Goal: Task Accomplishment & Management: Manage account settings

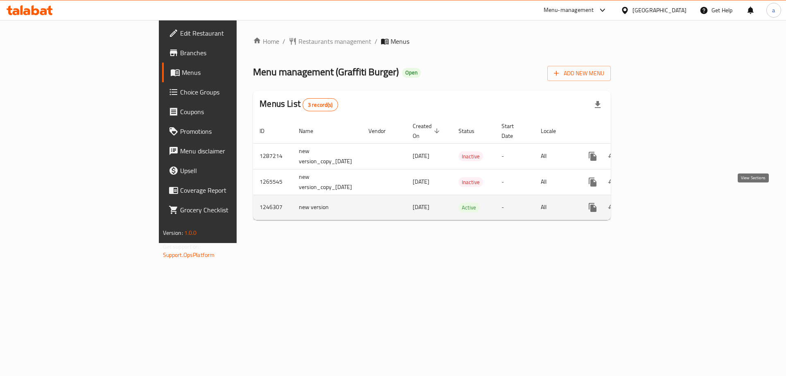
click at [657, 203] on icon "enhanced table" at bounding box center [652, 208] width 10 height 10
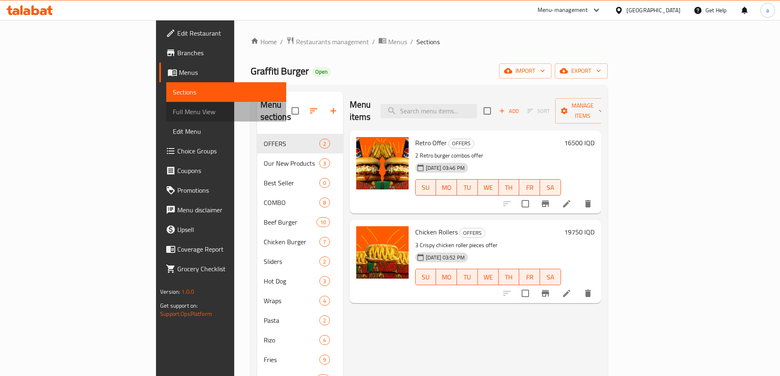
click at [173, 116] on span "Full Menu View" at bounding box center [226, 112] width 107 height 10
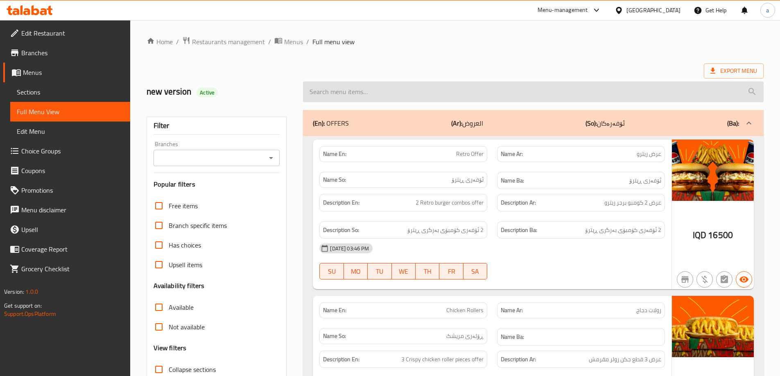
click at [462, 97] on input "search" at bounding box center [533, 91] width 460 height 21
paste input "Buffalo Chicken"
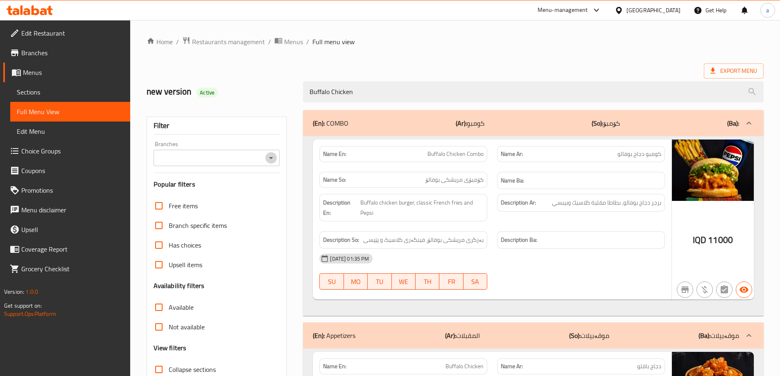
click at [272, 159] on icon "Open" at bounding box center [271, 158] width 10 height 10
type input "Buffalo Chicken"
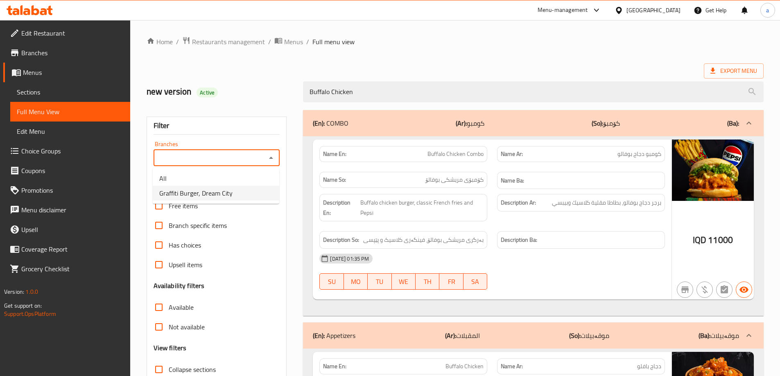
click at [250, 193] on li "Graffiti Burger, Dream City" at bounding box center [216, 193] width 126 height 15
type input "Graffiti Burger, Dream City"
click at [232, 44] on span "Restaurants management" at bounding box center [228, 42] width 73 height 10
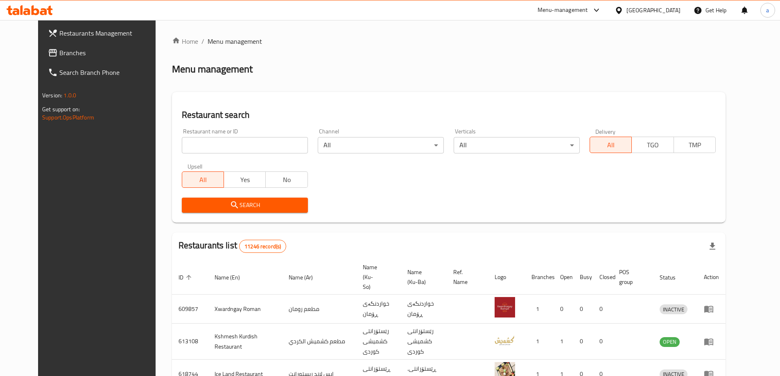
click at [59, 53] on span "Branches" at bounding box center [110, 53] width 102 height 10
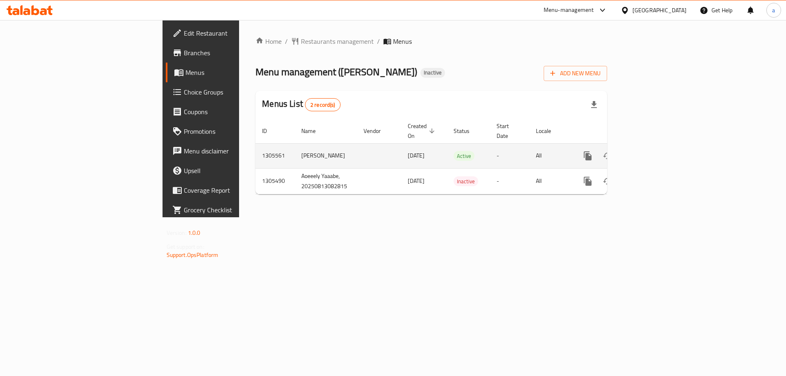
click at [652, 151] on icon "enhanced table" at bounding box center [647, 156] width 10 height 10
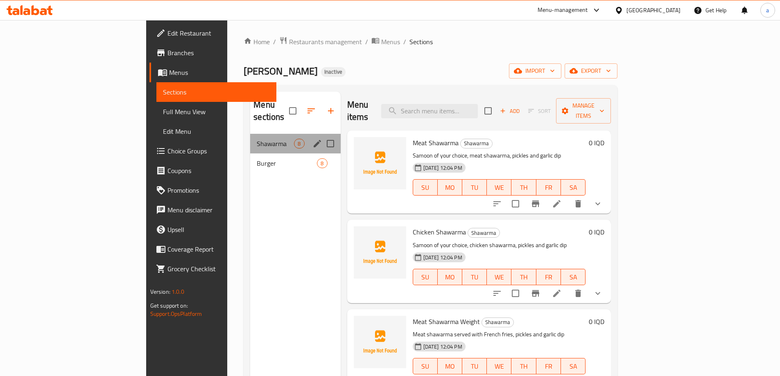
click at [250, 138] on div "Shawarma 8" at bounding box center [295, 144] width 90 height 20
click at [257, 158] on span "Burger" at bounding box center [275, 163] width 37 height 10
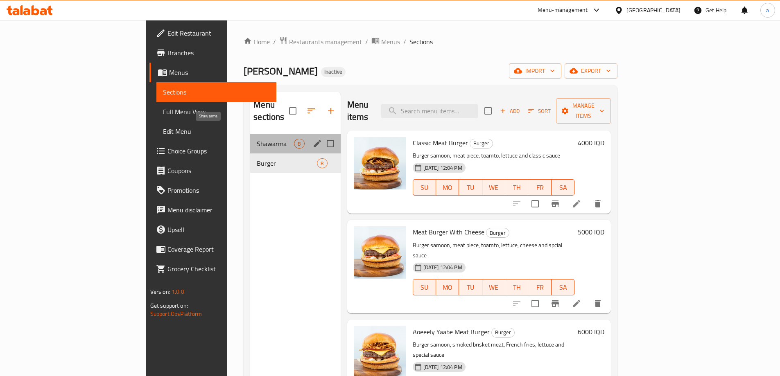
click at [257, 139] on span "Shawarma" at bounding box center [275, 144] width 37 height 10
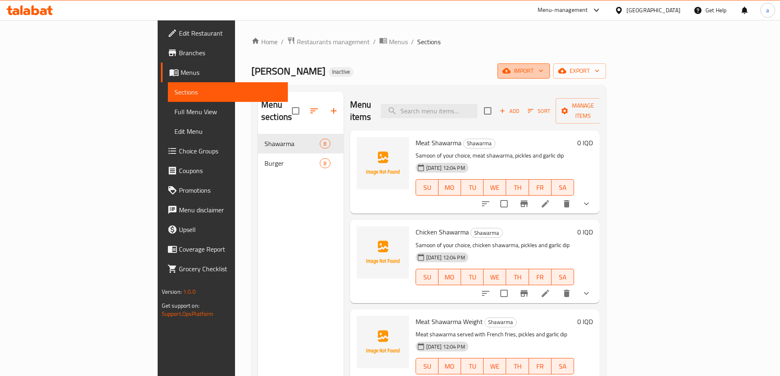
click at [543, 66] on span "import" at bounding box center [523, 71] width 39 height 10
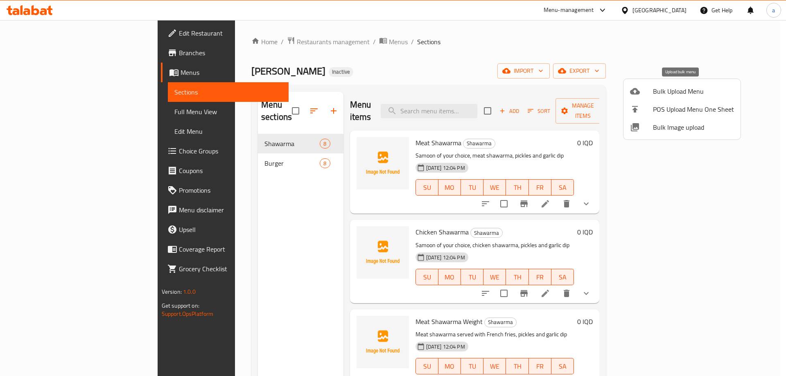
click at [661, 95] on span "Bulk Upload Menu" at bounding box center [693, 91] width 81 height 10
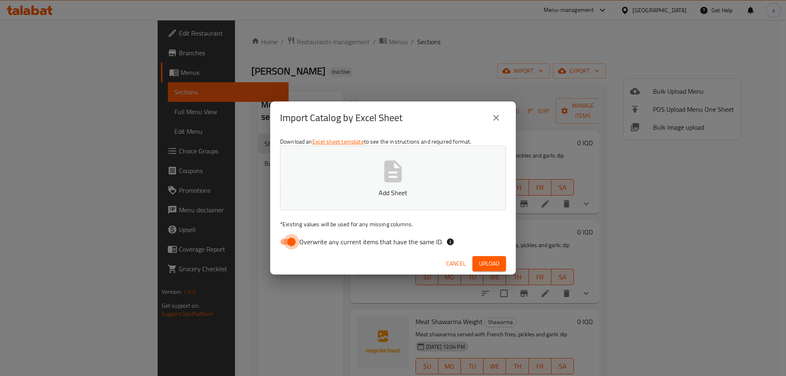
click at [294, 242] on input "Overwrite any current items that have the same ID." at bounding box center [291, 242] width 47 height 16
checkbox input "false"
click at [381, 176] on icon "button" at bounding box center [393, 171] width 26 height 26
click at [483, 261] on span "Upload" at bounding box center [489, 264] width 20 height 10
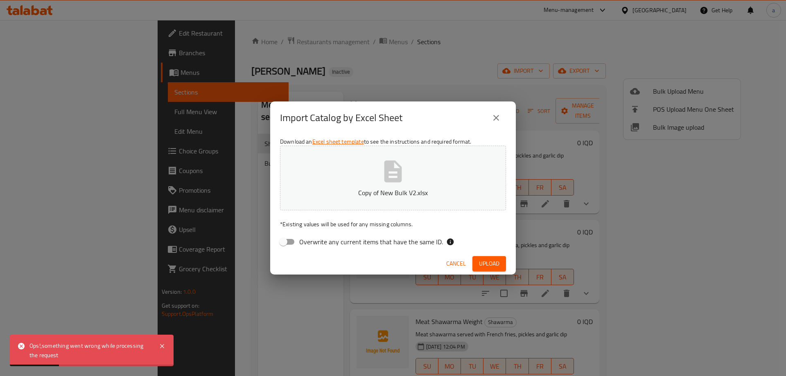
click at [499, 116] on icon "close" at bounding box center [496, 118] width 10 height 10
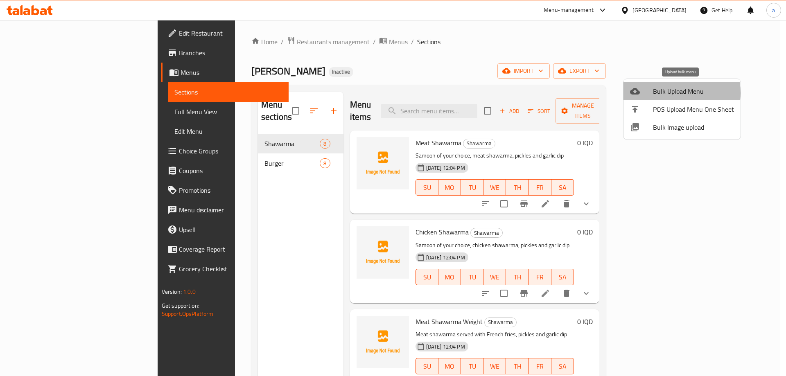
click at [673, 93] on span "Bulk Upload Menu" at bounding box center [693, 91] width 81 height 10
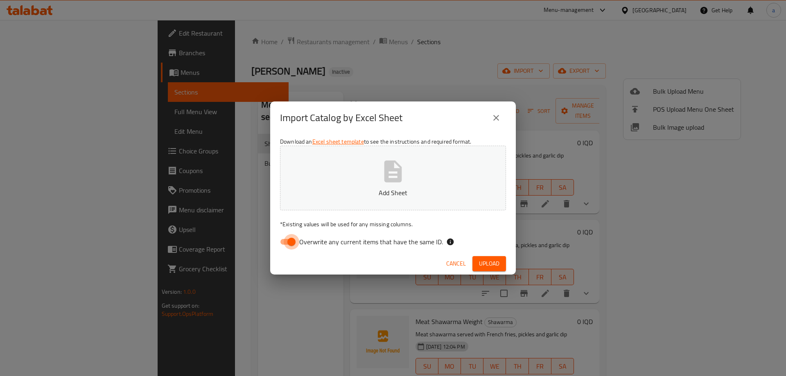
drag, startPoint x: 285, startPoint y: 241, endPoint x: 303, endPoint y: 229, distance: 21.6
click at [286, 241] on input "Overwrite any current items that have the same ID." at bounding box center [291, 242] width 47 height 16
checkbox input "false"
click at [363, 187] on button "Add Sheet" at bounding box center [393, 178] width 226 height 65
click at [498, 257] on button "Upload" at bounding box center [489, 263] width 34 height 15
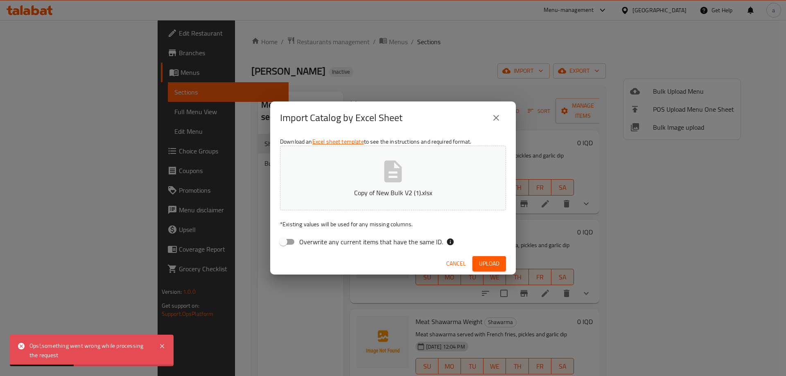
click at [497, 117] on icon "close" at bounding box center [496, 118] width 6 height 6
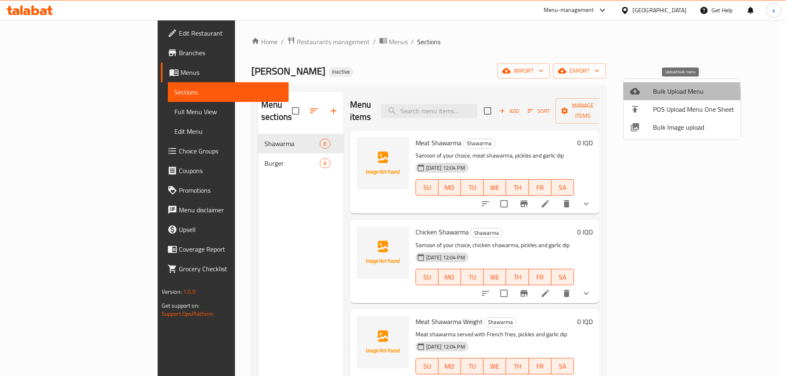
click at [670, 93] on span "Bulk Upload Menu" at bounding box center [693, 91] width 81 height 10
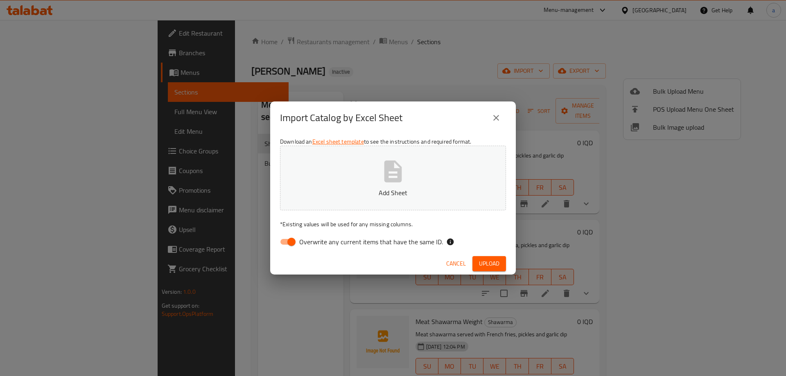
click at [290, 242] on input "Overwrite any current items that have the same ID." at bounding box center [291, 242] width 47 height 16
checkbox input "false"
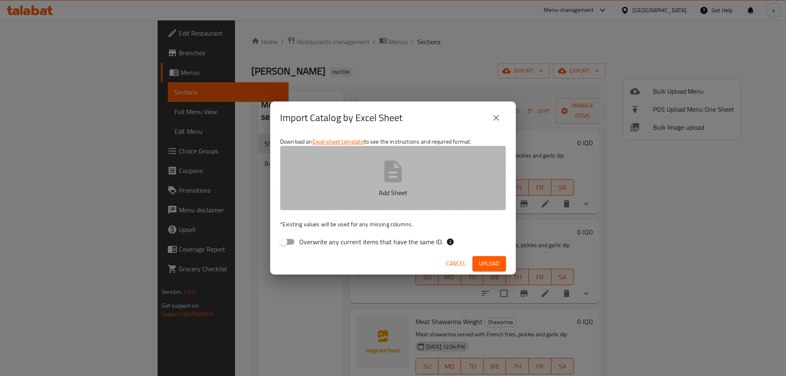
click at [351, 188] on p "Add Sheet" at bounding box center [393, 193] width 201 height 10
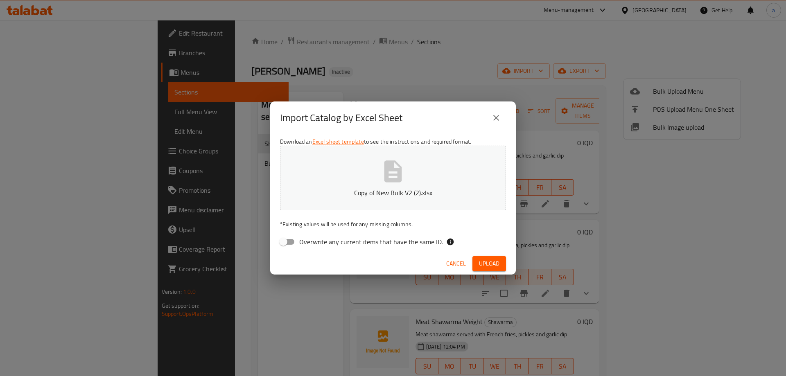
click at [481, 259] on span "Upload" at bounding box center [489, 264] width 20 height 10
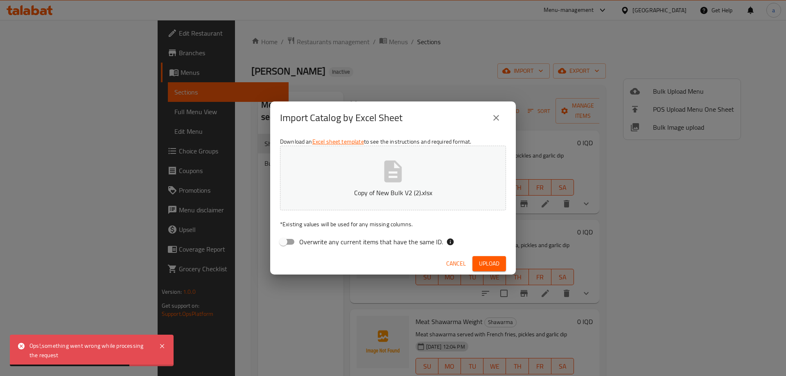
click at [491, 117] on icon "close" at bounding box center [496, 118] width 10 height 10
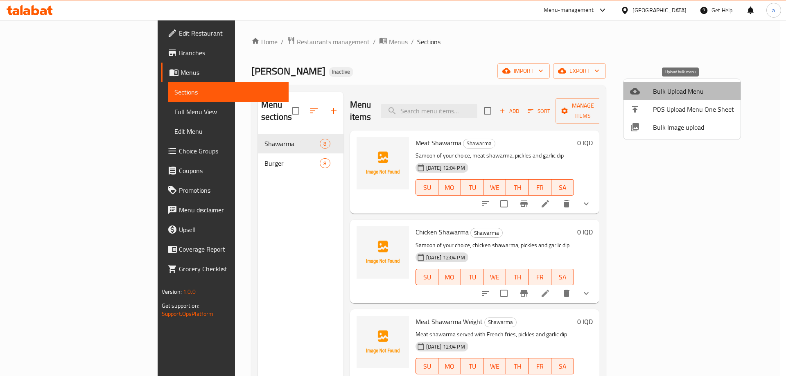
click at [684, 90] on span "Bulk Upload Menu" at bounding box center [693, 91] width 81 height 10
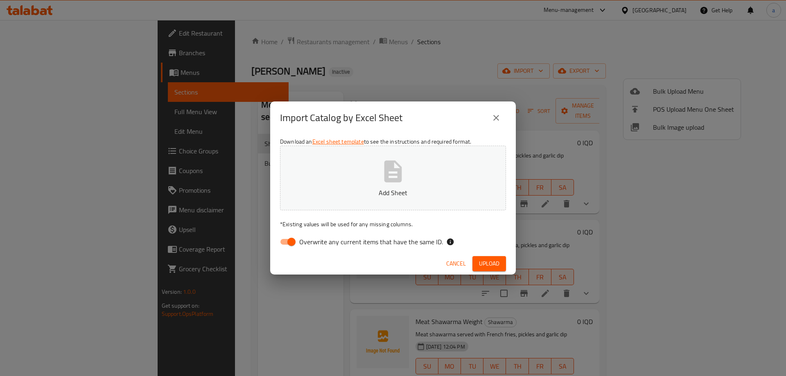
click at [364, 185] on button "Add Sheet" at bounding box center [393, 178] width 226 height 65
click at [288, 245] on input "Overwrite any current items that have the same ID." at bounding box center [291, 242] width 47 height 16
checkbox input "false"
click at [481, 259] on span "Upload" at bounding box center [489, 264] width 20 height 10
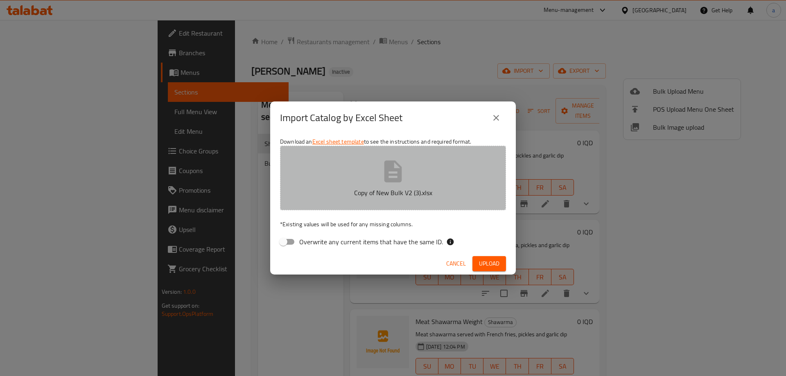
click at [411, 176] on button "Copy of New Bulk V2 (3).xlsx" at bounding box center [393, 178] width 226 height 65
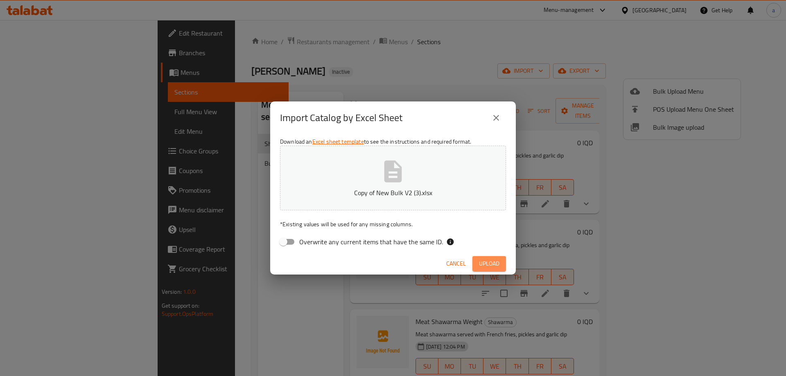
click at [476, 266] on button "Upload" at bounding box center [489, 263] width 34 height 15
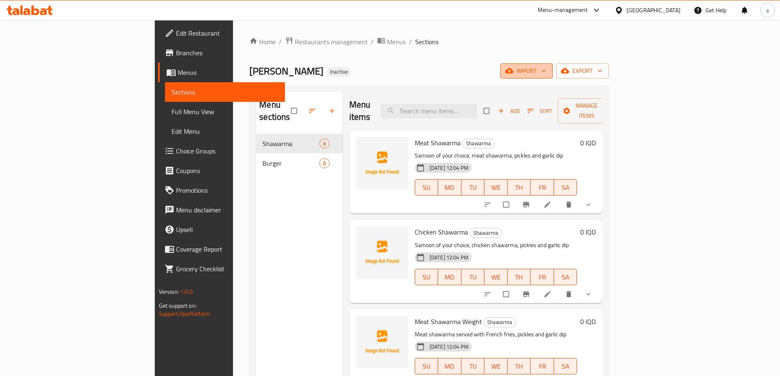
click at [546, 66] on span "import" at bounding box center [526, 71] width 39 height 10
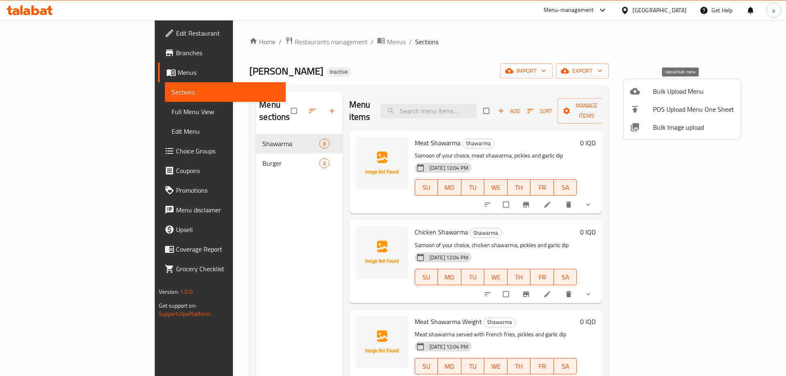
click at [651, 95] on div at bounding box center [641, 91] width 23 height 10
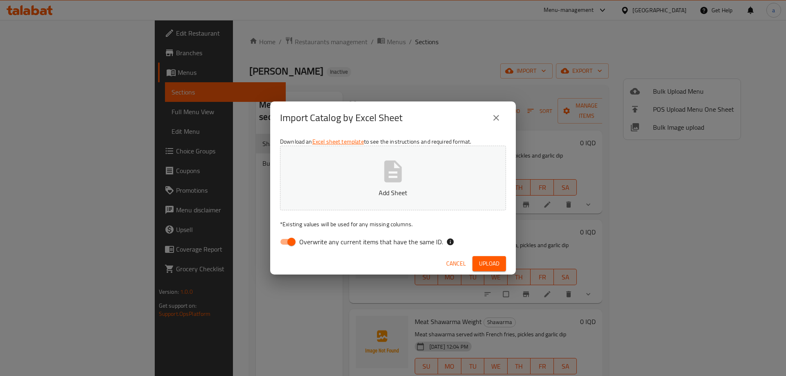
click at [284, 240] on input "Overwrite any current items that have the same ID." at bounding box center [291, 242] width 47 height 16
checkbox input "false"
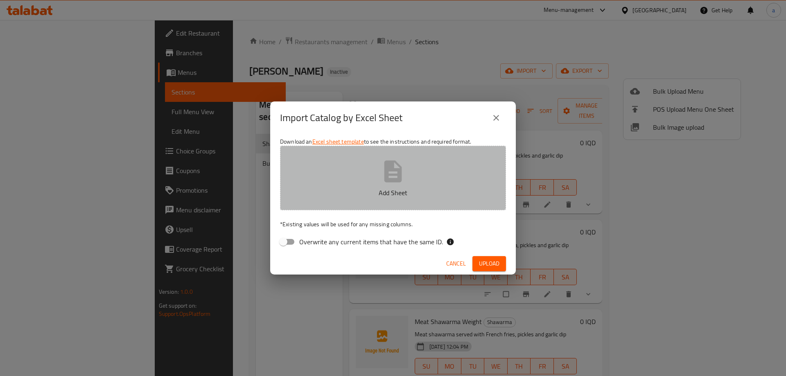
click at [316, 179] on button "Add Sheet" at bounding box center [393, 178] width 226 height 65
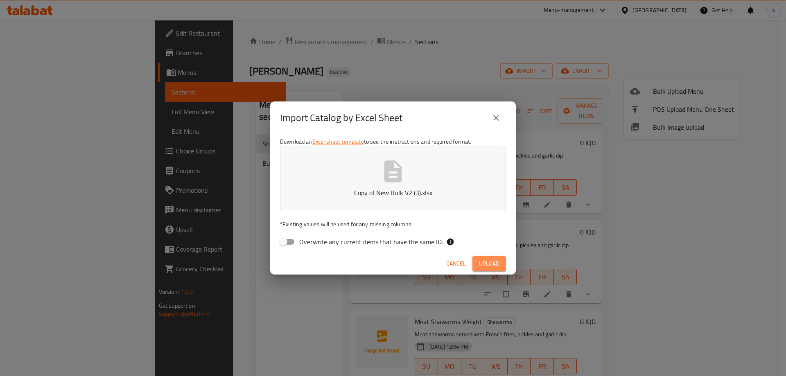
click at [497, 261] on span "Upload" at bounding box center [489, 264] width 20 height 10
click at [499, 114] on icon "close" at bounding box center [496, 118] width 10 height 10
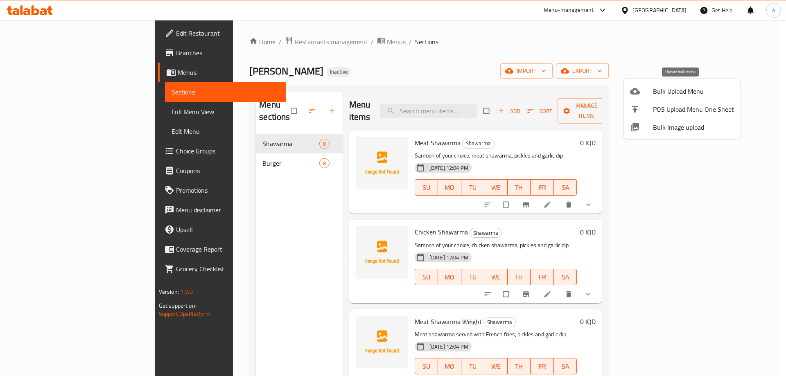
click at [679, 94] on span "Bulk Upload Menu" at bounding box center [693, 91] width 81 height 10
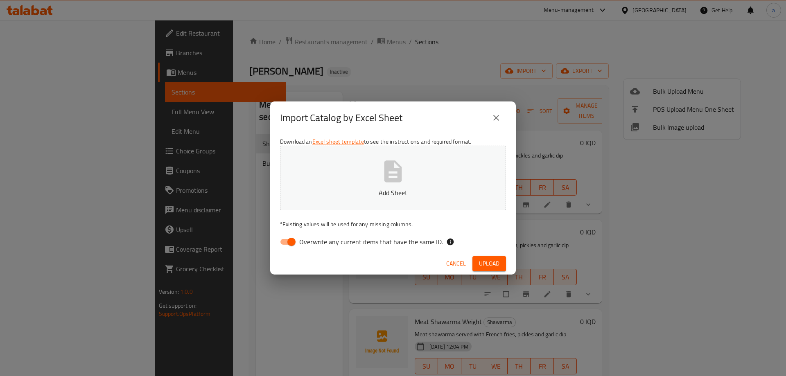
click at [281, 233] on div "Download an Excel sheet template to see the instructions and required format. A…" at bounding box center [393, 193] width 246 height 119
click at [287, 240] on input "Overwrite any current items that have the same ID." at bounding box center [291, 242] width 47 height 16
checkbox input "false"
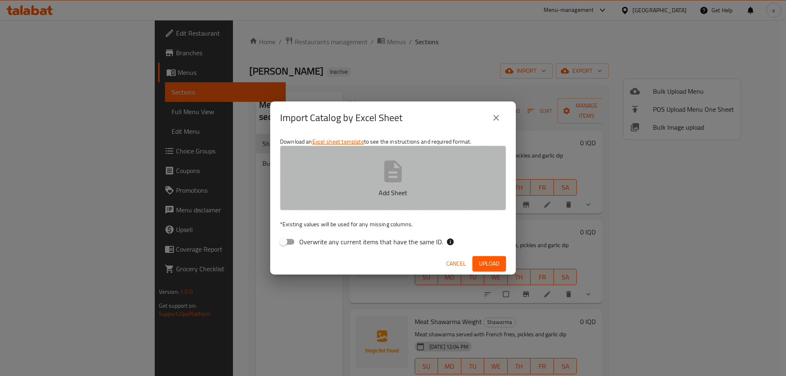
click at [346, 195] on p "Add Sheet" at bounding box center [393, 193] width 201 height 10
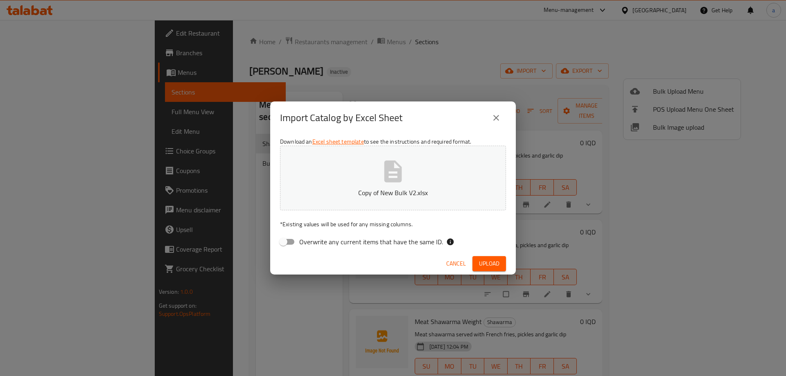
click at [493, 259] on span "Upload" at bounding box center [489, 264] width 20 height 10
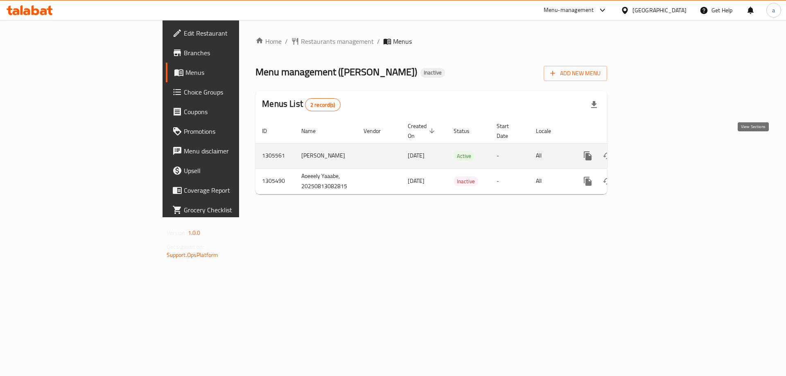
click at [652, 151] on icon "enhanced table" at bounding box center [647, 156] width 10 height 10
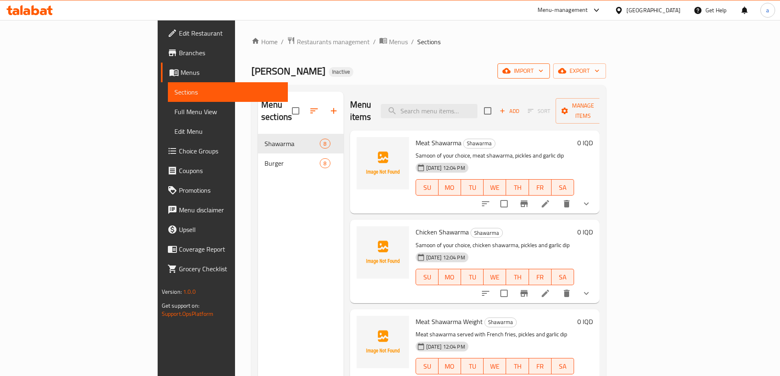
click at [543, 67] on span "import" at bounding box center [523, 71] width 39 height 10
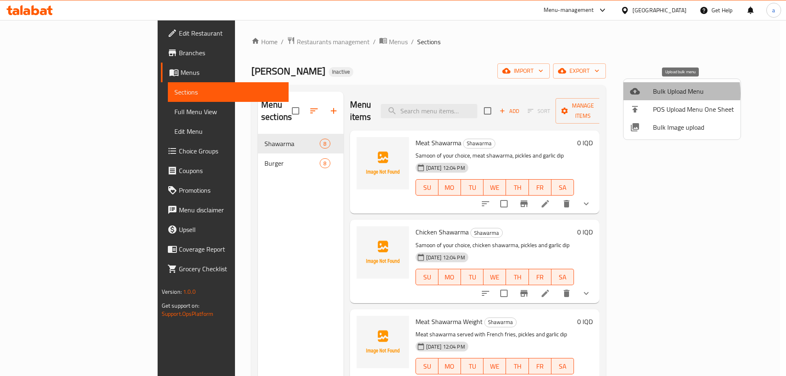
click at [664, 93] on span "Bulk Upload Menu" at bounding box center [693, 91] width 81 height 10
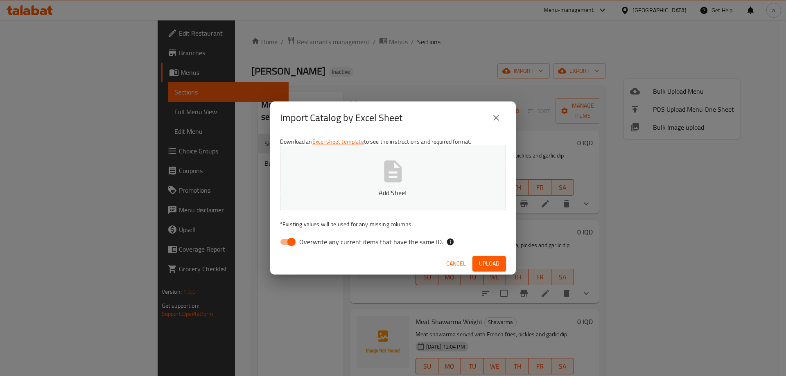
click at [289, 242] on input "Overwrite any current items that have the same ID." at bounding box center [291, 242] width 47 height 16
checkbox input "false"
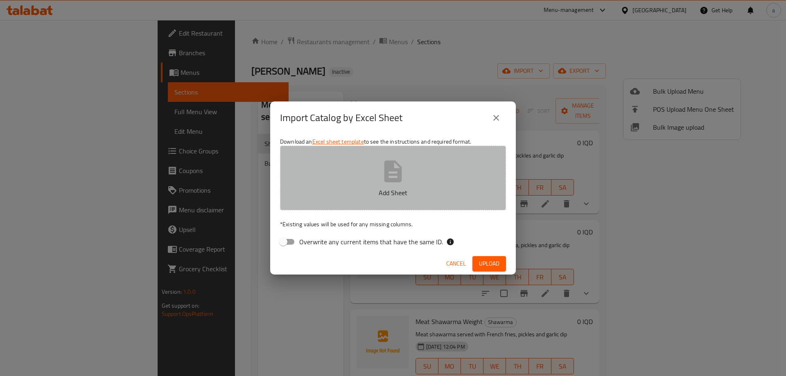
click at [387, 186] on button "Add Sheet" at bounding box center [393, 178] width 226 height 65
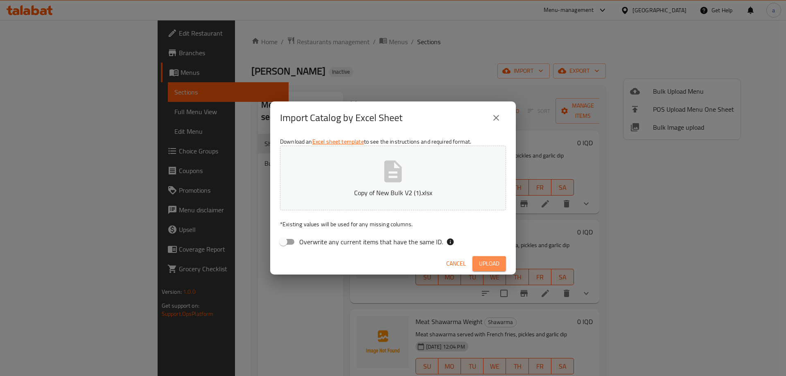
click at [486, 263] on span "Upload" at bounding box center [489, 264] width 20 height 10
click at [492, 120] on icon "close" at bounding box center [496, 118] width 10 height 10
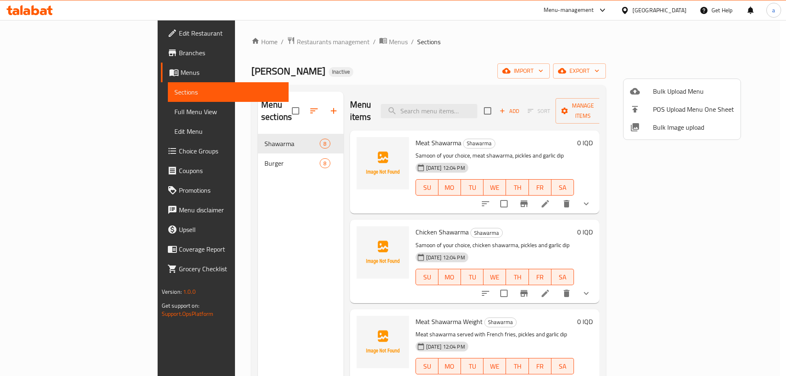
click at [30, 12] on div at bounding box center [393, 188] width 786 height 376
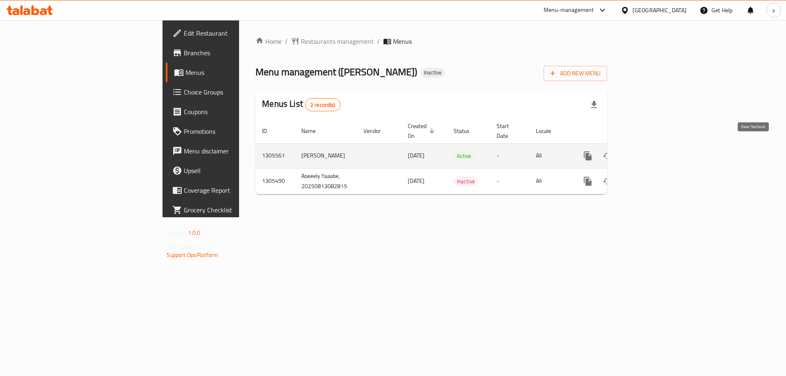
click at [652, 152] on icon "enhanced table" at bounding box center [647, 156] width 10 height 10
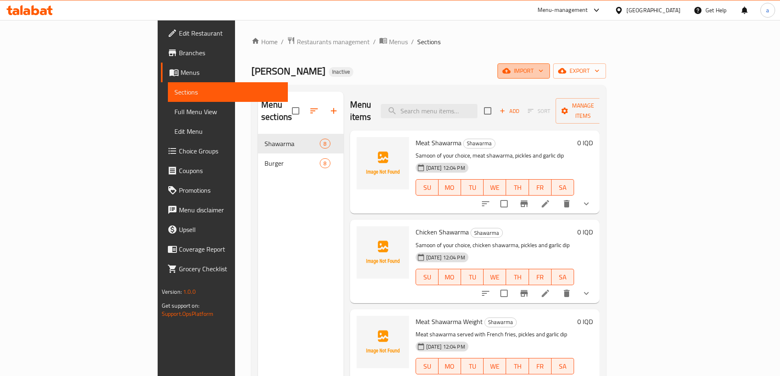
click at [550, 65] on button "import" at bounding box center [523, 70] width 52 height 15
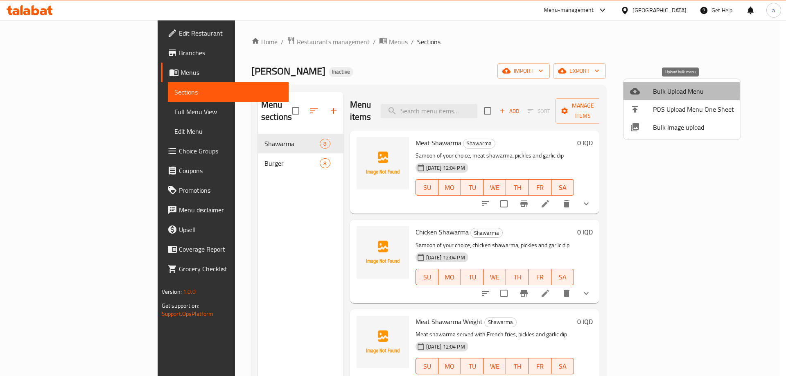
click at [646, 92] on div at bounding box center [641, 91] width 23 height 10
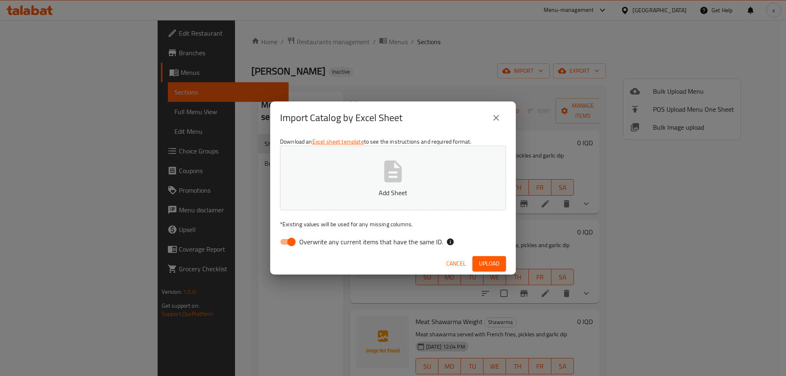
click at [289, 244] on input "Overwrite any current items that have the same ID." at bounding box center [291, 242] width 47 height 16
checkbox input "false"
click at [375, 191] on p "Add Sheet" at bounding box center [393, 193] width 201 height 10
click at [485, 261] on span "Upload" at bounding box center [489, 264] width 20 height 10
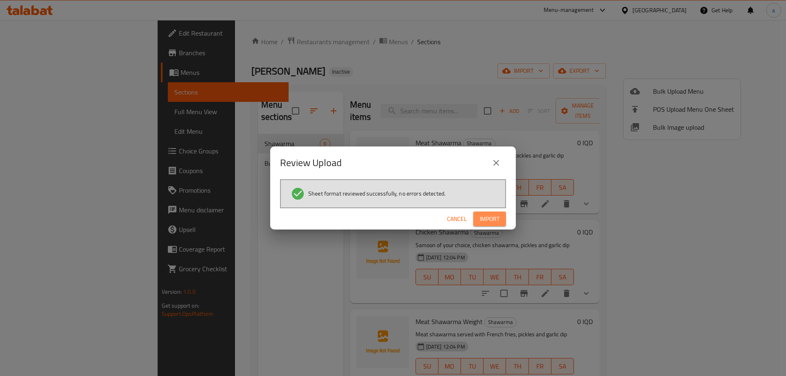
drag, startPoint x: 490, startPoint y: 223, endPoint x: 507, endPoint y: 219, distance: 17.5
click at [490, 223] on span "Import" at bounding box center [490, 219] width 20 height 10
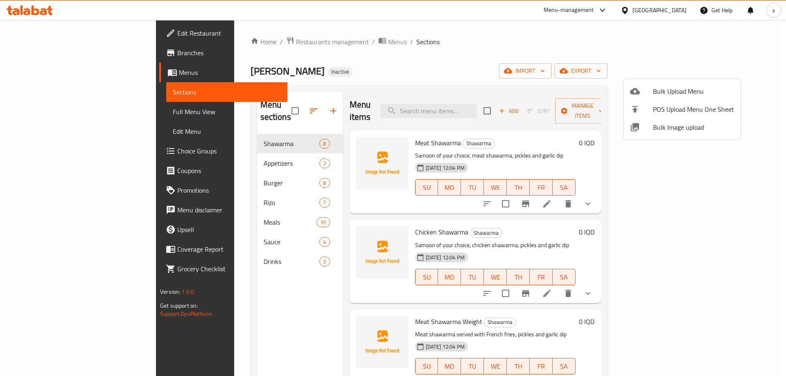
click at [275, 105] on div at bounding box center [393, 188] width 786 height 376
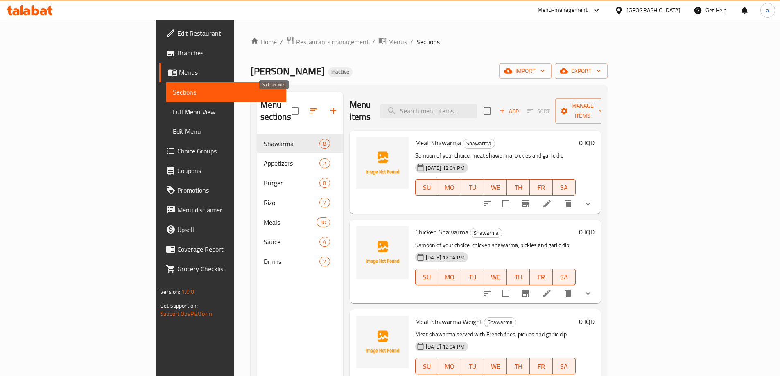
click at [310, 108] on icon "button" at bounding box center [313, 110] width 7 height 5
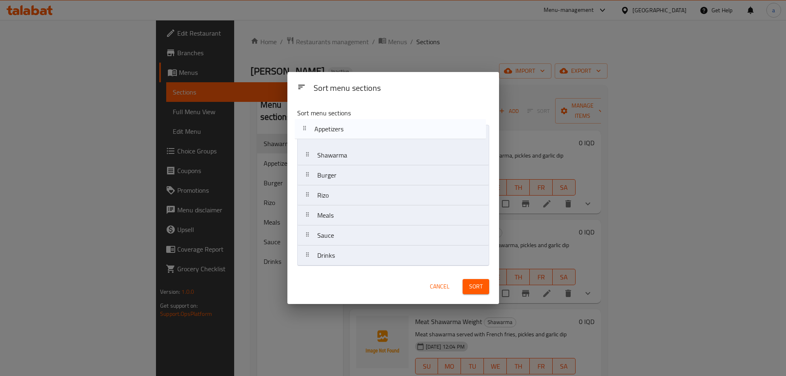
drag, startPoint x: 334, startPoint y: 163, endPoint x: 331, endPoint y: 131, distance: 31.6
click at [331, 131] on nav "Shawarma Appetizers Burger Rizo Meals Sauce Drinks" at bounding box center [393, 195] width 192 height 141
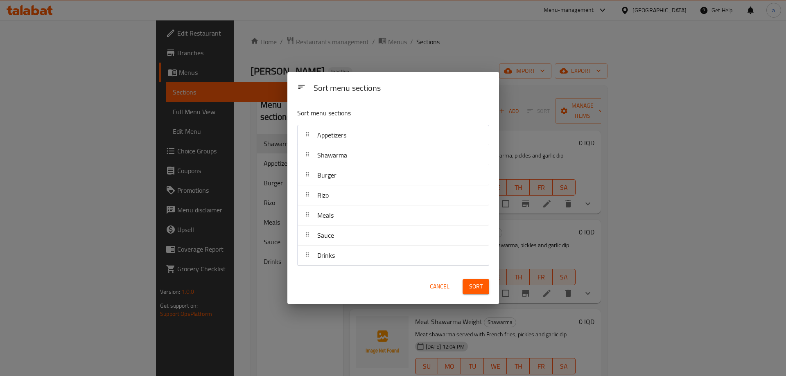
click at [476, 289] on span "Sort" at bounding box center [476, 287] width 14 height 10
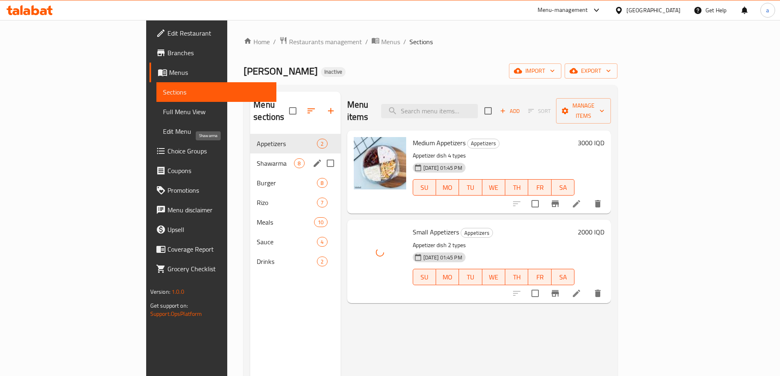
click at [257, 158] on span "Shawarma" at bounding box center [275, 163] width 37 height 10
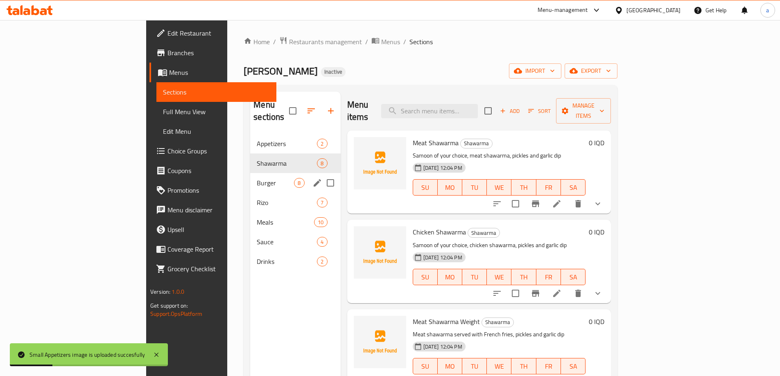
click at [250, 178] on div "Burger 8" at bounding box center [295, 183] width 90 height 20
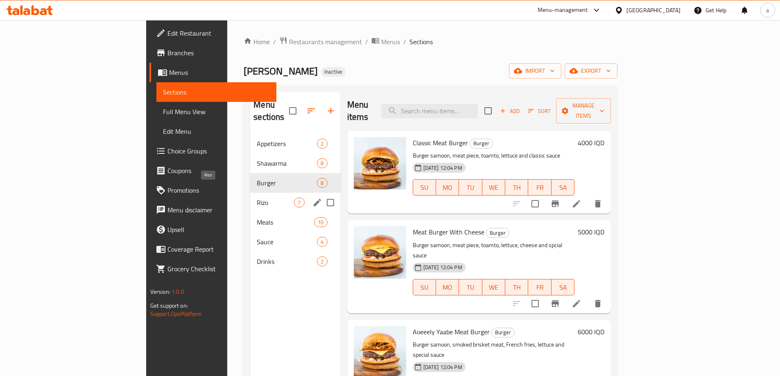
click at [257, 198] on span "Rizo" at bounding box center [275, 203] width 37 height 10
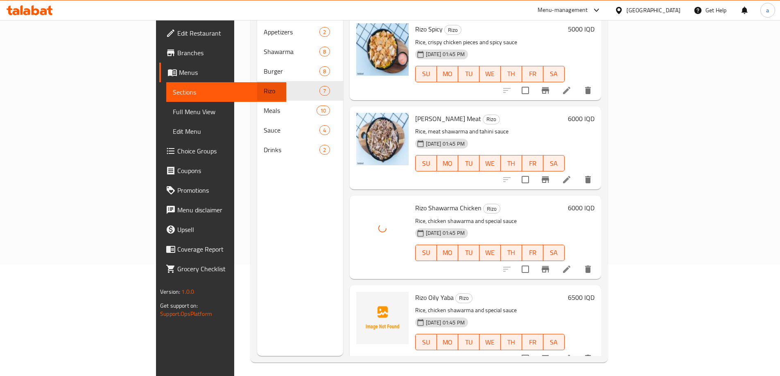
scroll to position [115, 0]
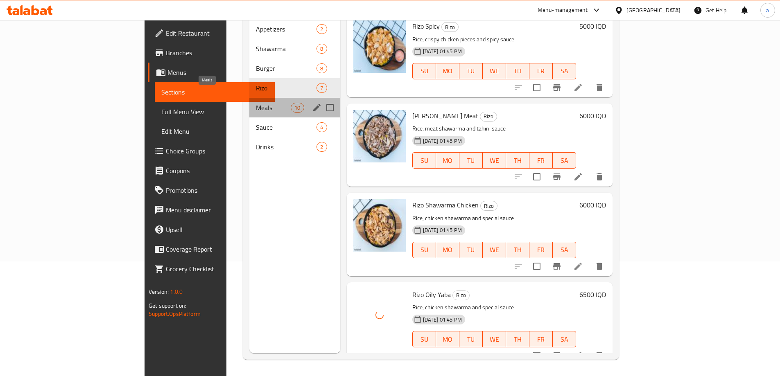
click at [256, 103] on span "Meals" at bounding box center [273, 108] width 35 height 10
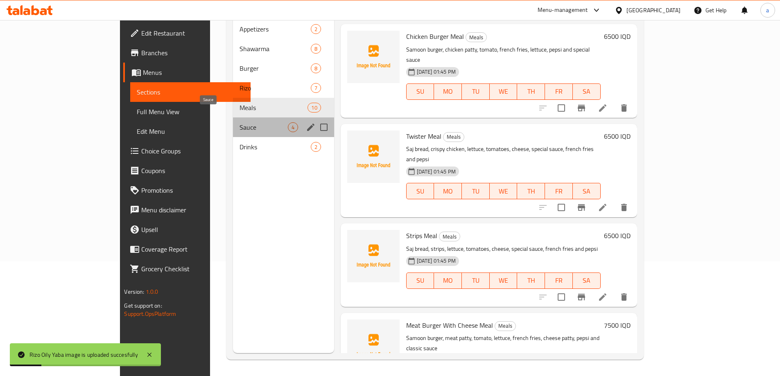
click at [239, 122] on span "Sauce" at bounding box center [263, 127] width 48 height 10
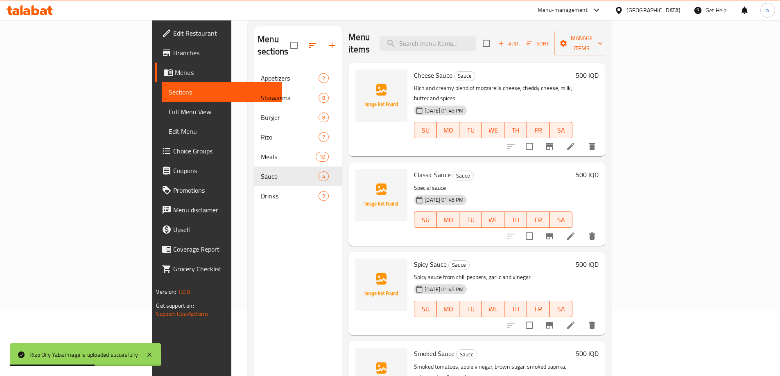
scroll to position [115, 0]
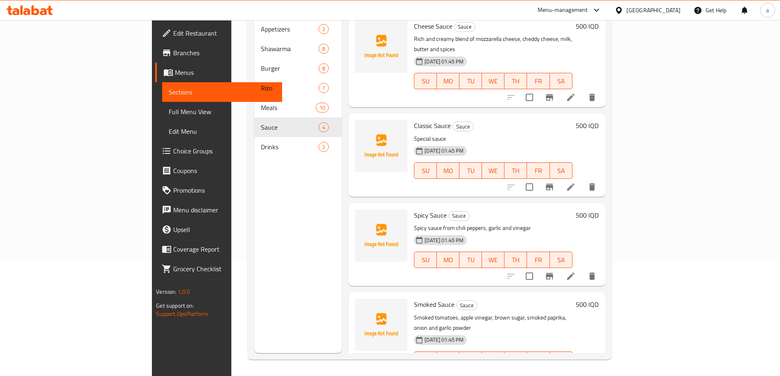
click at [254, 145] on nav "Appetizers 2 Shawarma 8 Burger 8 Rizo 7 Meals 10 Sauce 4 Drinks 2" at bounding box center [298, 88] width 88 height 144
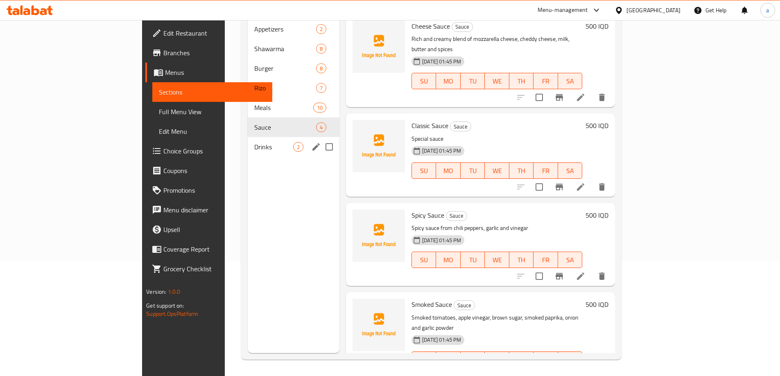
click at [248, 137] on div "Drinks 2" at bounding box center [294, 147] width 92 height 20
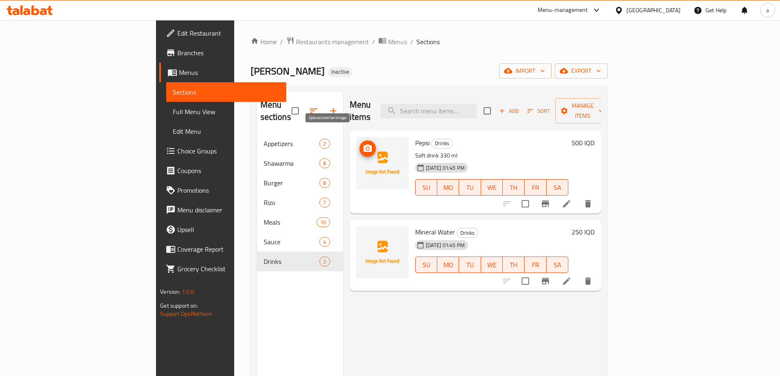
click at [363, 144] on icon "upload picture" at bounding box center [368, 149] width 10 height 10
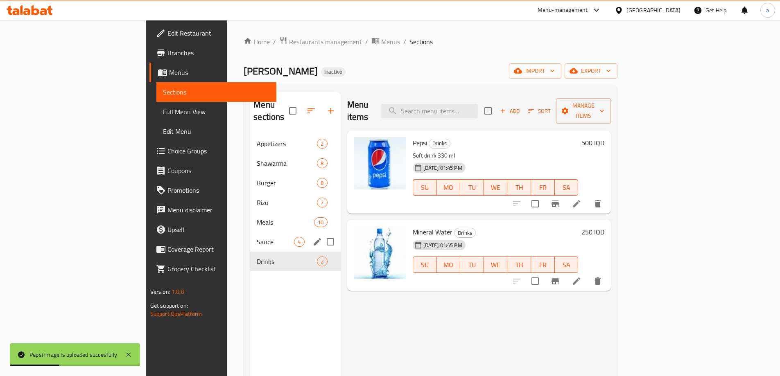
drag, startPoint x: 174, startPoint y: 233, endPoint x: 178, endPoint y: 231, distance: 4.9
click at [257, 237] on span "Sauce" at bounding box center [275, 242] width 37 height 10
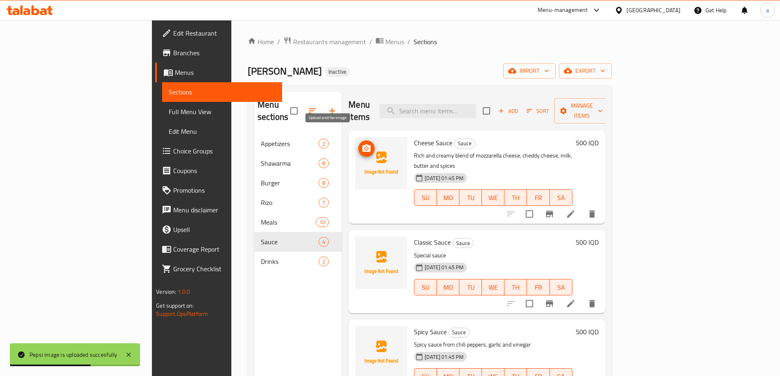
click at [362, 144] on icon "upload picture" at bounding box center [366, 147] width 8 height 7
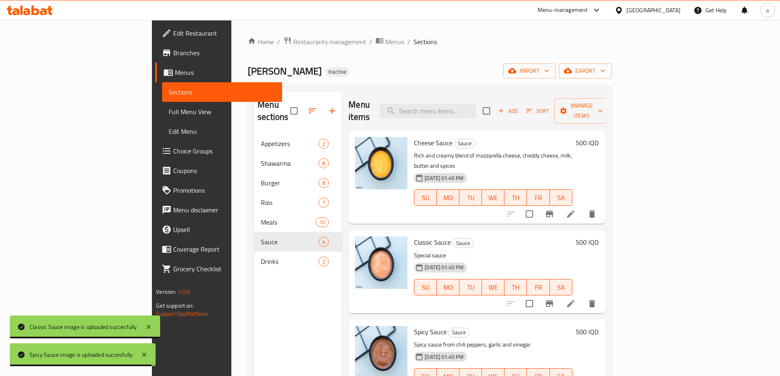
scroll to position [115, 0]
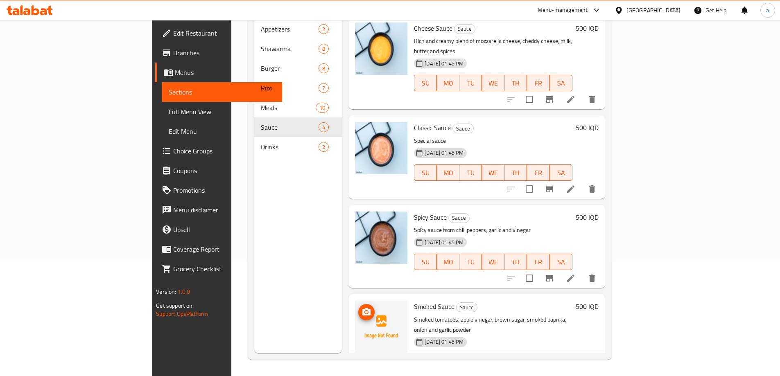
click at [365, 311] on circle "upload picture" at bounding box center [366, 312] width 2 height 2
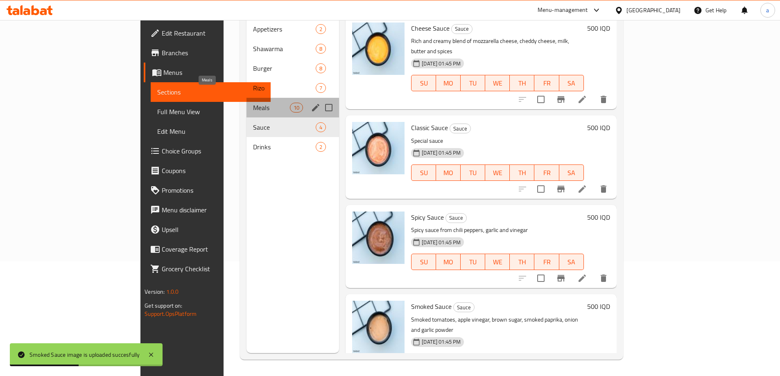
click at [253, 103] on span "Meals" at bounding box center [271, 108] width 37 height 10
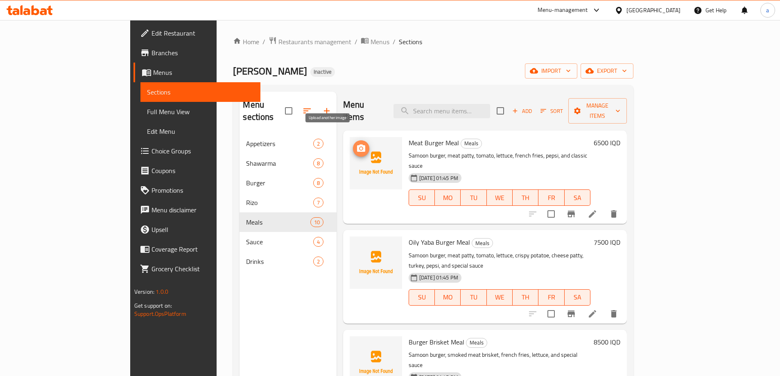
click at [356, 144] on icon "upload picture" at bounding box center [361, 149] width 10 height 10
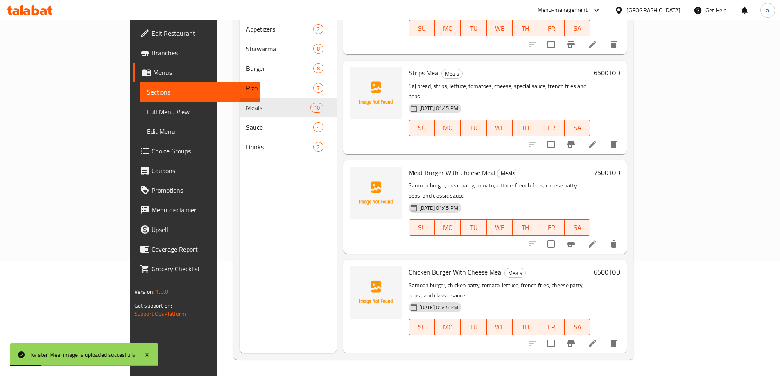
scroll to position [418, 0]
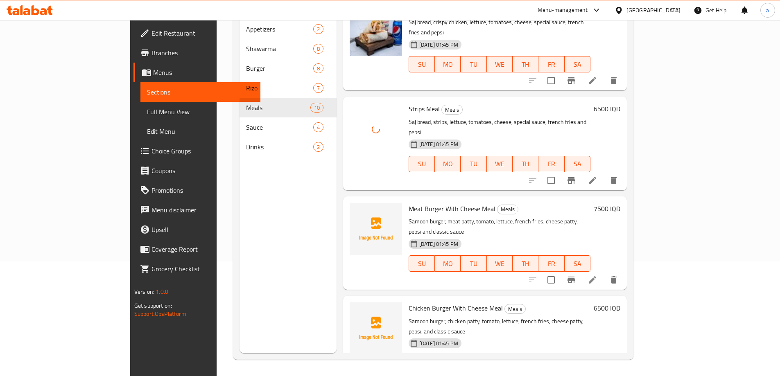
click at [650, 135] on div "Home / Restaurants management / Menus / Sections Aoeeely Yaaabe Inactive import…" at bounding box center [433, 140] width 433 height 471
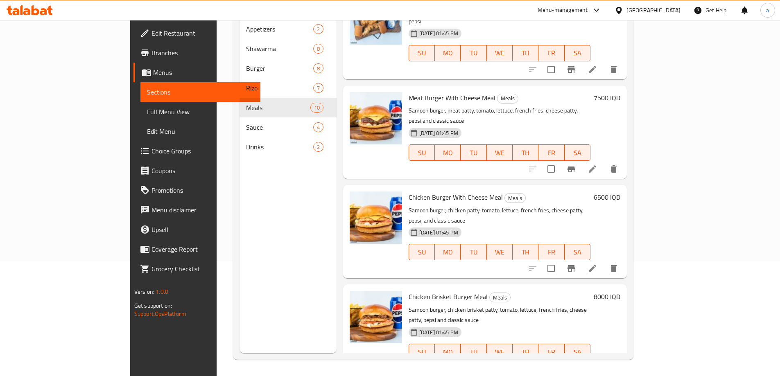
scroll to position [539, 0]
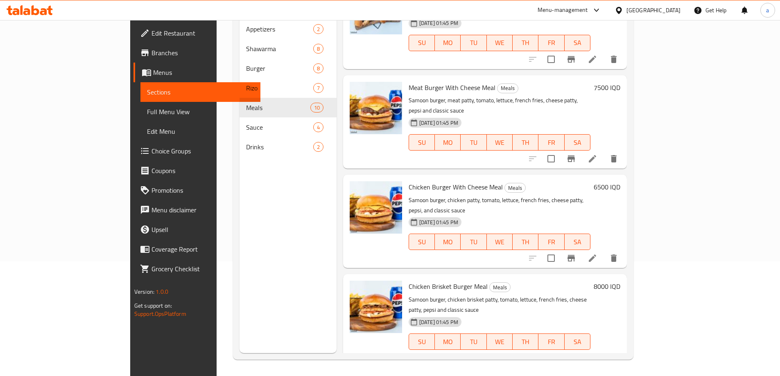
drag, startPoint x: 45, startPoint y: 107, endPoint x: 785, endPoint y: 16, distance: 746.4
click at [147, 107] on span "Full Menu View" at bounding box center [200, 112] width 107 height 10
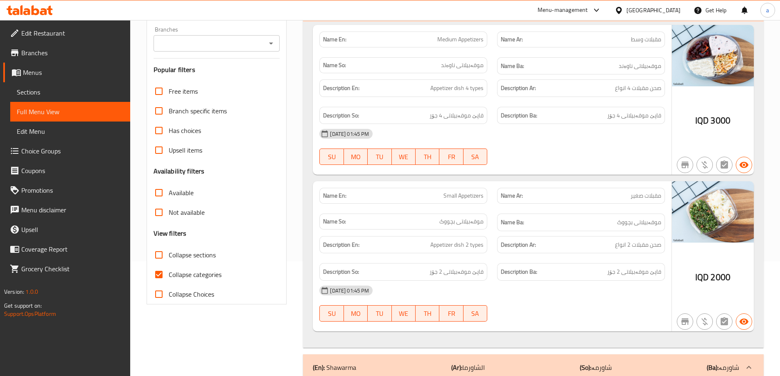
click at [161, 277] on input "Collapse categories" at bounding box center [159, 275] width 20 height 20
checkbox input "false"
click at [158, 257] on input "Collapse sections" at bounding box center [159, 255] width 20 height 20
checkbox input "true"
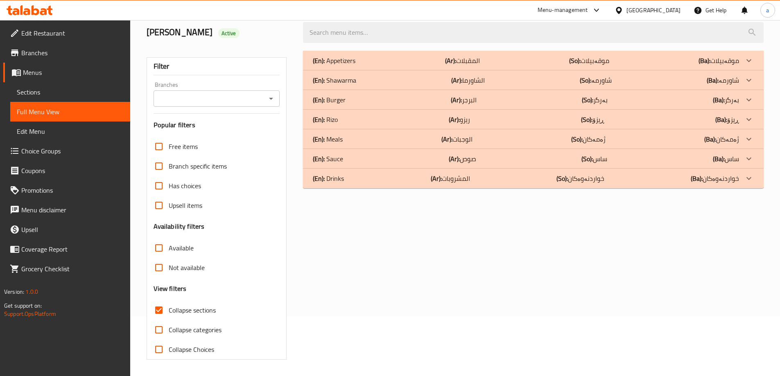
scroll to position [59, 0]
click at [371, 65] on div "(En): Drinks (Ar): المشروبات (So): خواردنەوەکان (Ba): خواردنەوەکان" at bounding box center [526, 61] width 426 height 10
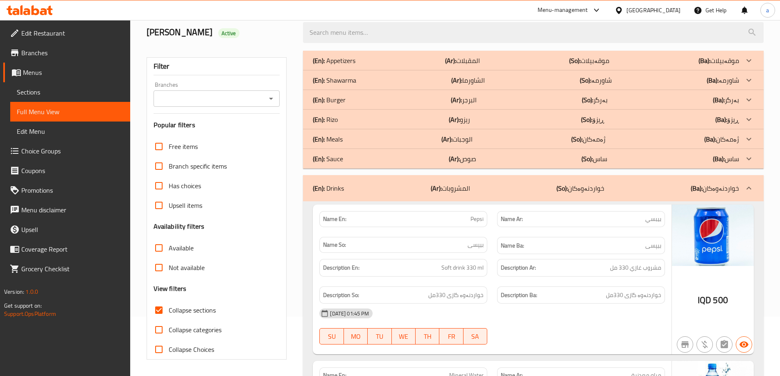
click at [363, 70] on div "(En): Sauce (Ar): صوص (So): ساس (Ba): ساس" at bounding box center [533, 61] width 460 height 20
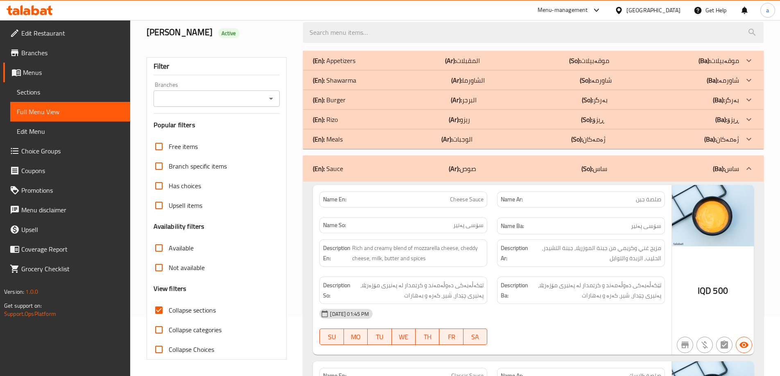
click at [360, 65] on div "(En): Meals (Ar): الوجبات (So): ژەمەکان (Ba): ژەمەکان" at bounding box center [526, 61] width 426 height 10
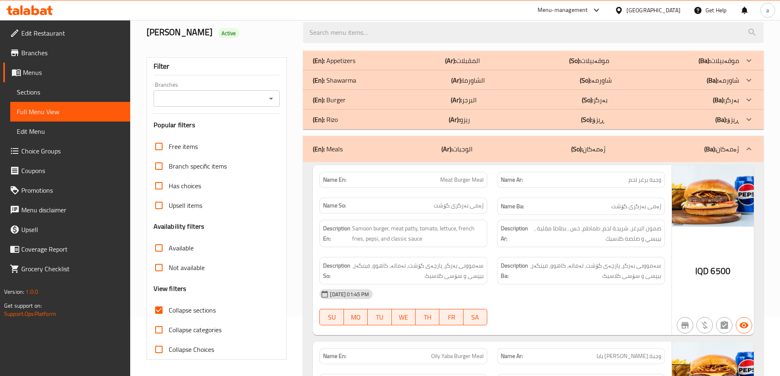
click at [362, 65] on div "(En): Shawarma (Ar): الشاورما (So): شاورمە (Ba): شاورمە" at bounding box center [526, 61] width 426 height 10
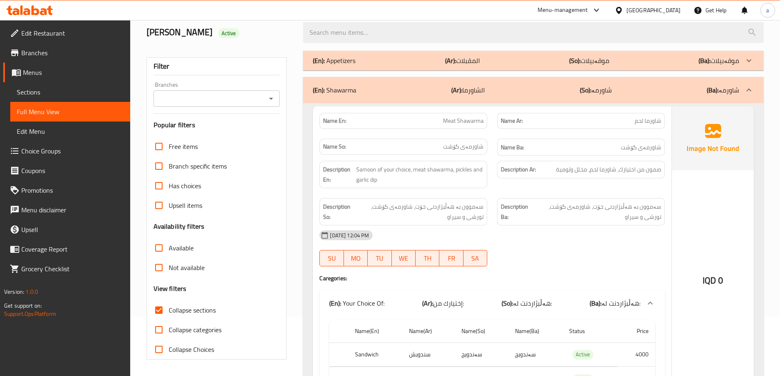
click at [365, 85] on div "(En): Shawarma (Ar): الشاورما (So): شاورمە (Ba): شاورمە" at bounding box center [526, 90] width 426 height 10
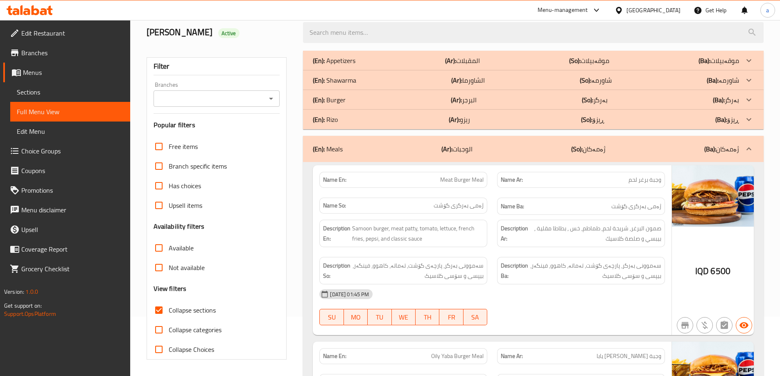
click at [361, 65] on div "(En): Rizo (Ar): ريزو (So): ڕیزۆ (Ba): ڕیزۆ" at bounding box center [526, 61] width 426 height 10
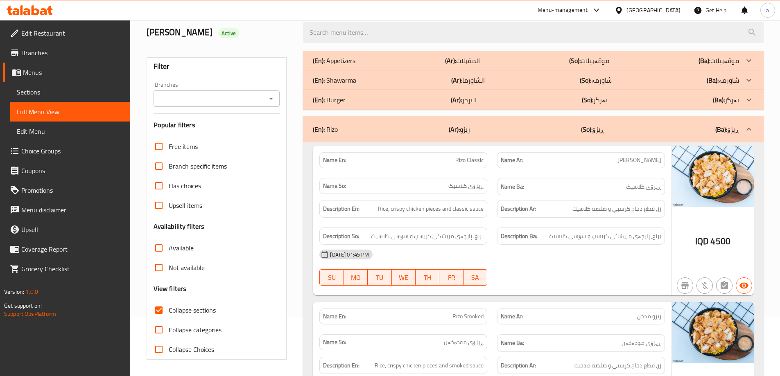
click at [353, 61] on p "(En): Appetizers" at bounding box center [334, 61] width 43 height 10
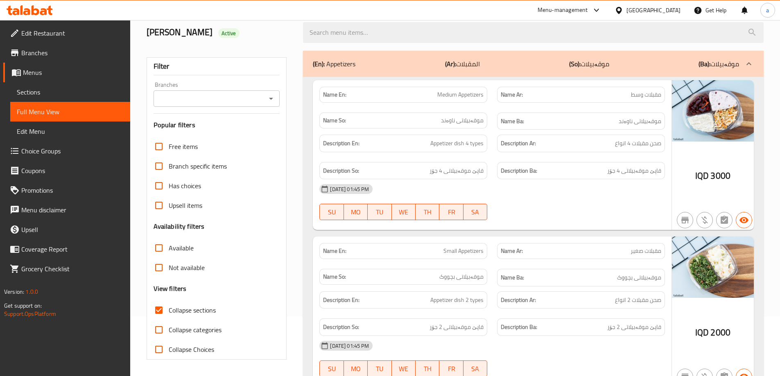
click at [266, 99] on div "Branches" at bounding box center [216, 98] width 126 height 16
click at [275, 99] on icon "Open" at bounding box center [271, 99] width 10 height 10
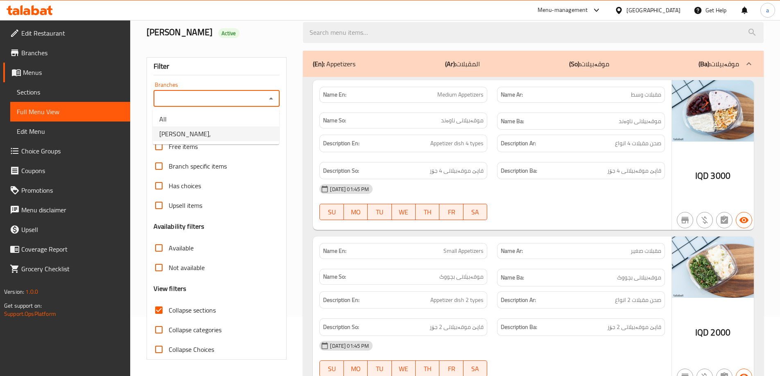
click at [208, 136] on li "Aoeeely Yaaabe," at bounding box center [216, 133] width 126 height 15
type input "Aoeeely Yaaabe,"
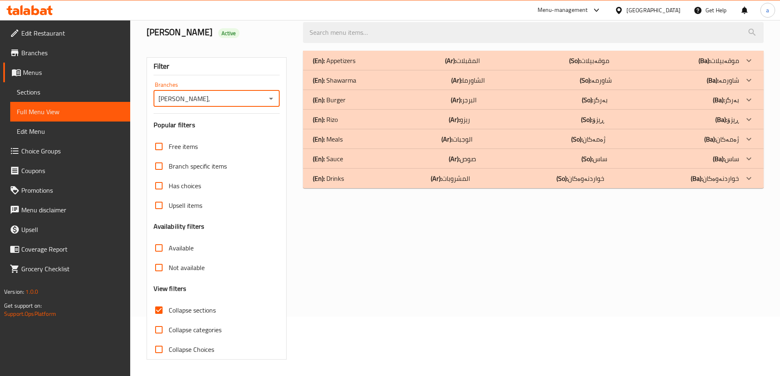
click at [417, 70] on div "(En): Drinks (Ar): المشروبات (So): خواردنەوەکان (Ba): خواردنەوەکان" at bounding box center [533, 61] width 460 height 20
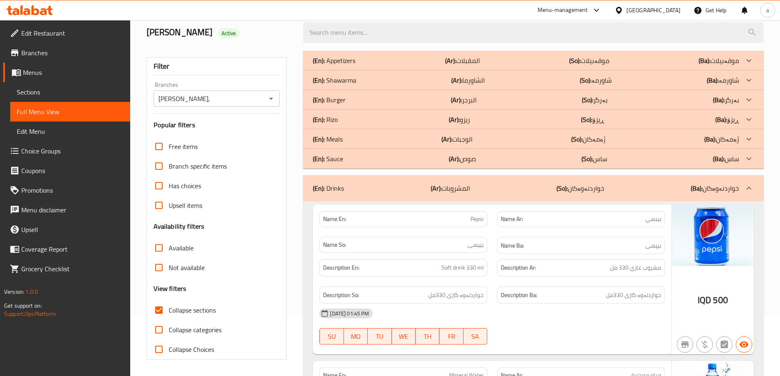
click at [384, 65] on div "(En): Sauce (Ar): صوص (So): ساس (Ba): ساس" at bounding box center [526, 61] width 426 height 10
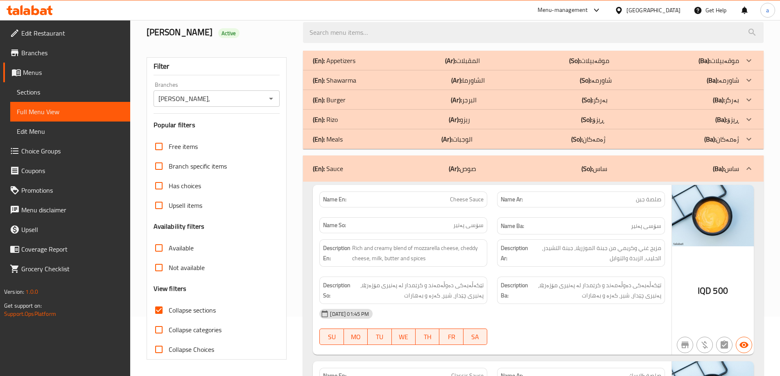
click at [358, 65] on div "(En): Meals (Ar): الوجبات (So): ژەمەکان (Ba): ژەمەکان" at bounding box center [526, 61] width 426 height 10
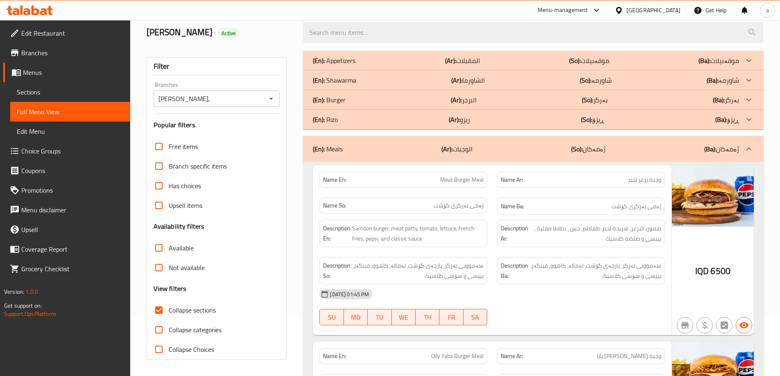
click at [344, 65] on p "(En): Shawarma" at bounding box center [334, 61] width 43 height 10
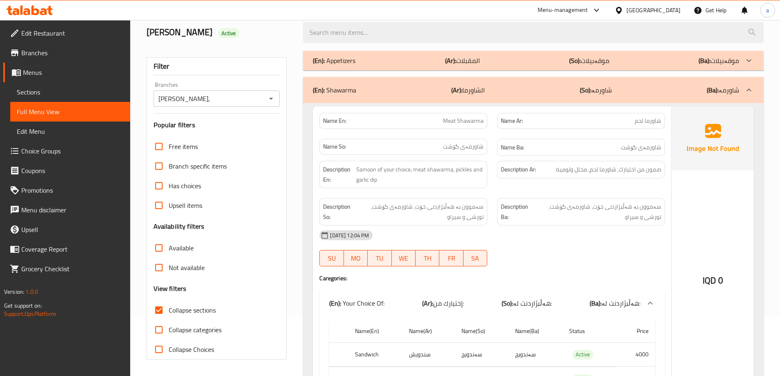
click at [345, 62] on p "(En): Appetizers" at bounding box center [334, 61] width 43 height 10
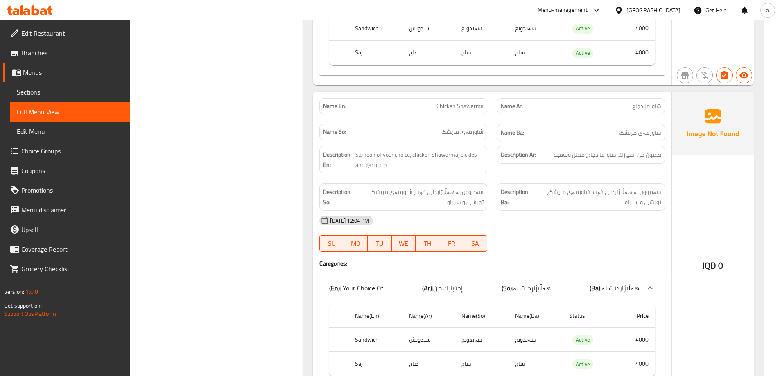
scroll to position [0, 0]
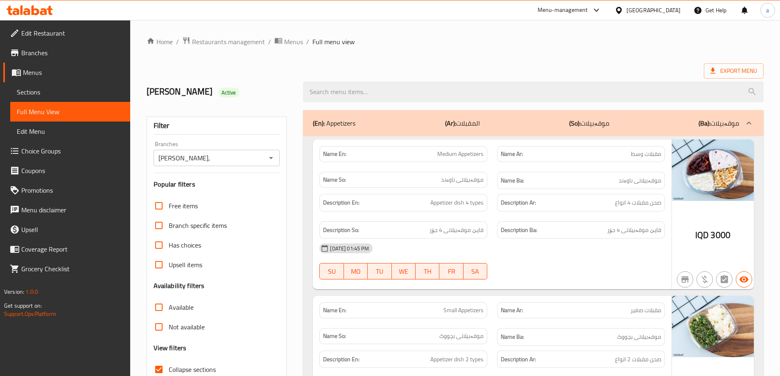
click at [634, 118] on div "(En): Appetizers (Ar): المقبلات (So): موقەبیلات (Ba): موقەبیلات" at bounding box center [526, 123] width 426 height 10
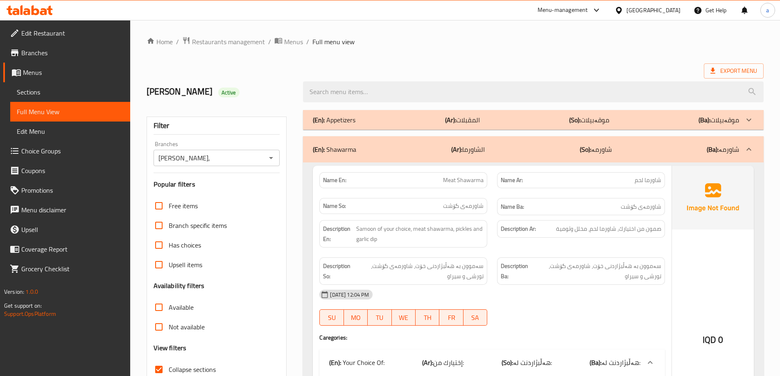
click at [506, 159] on div "(En): Shawarma (Ar): الشاورما (So): شاورمە (Ba): شاورمە" at bounding box center [533, 149] width 460 height 26
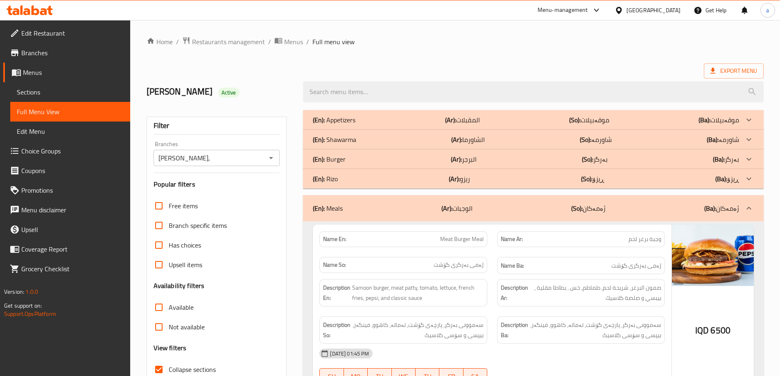
click at [479, 209] on div "(En): Meals (Ar): الوجبات (So): ژەمەکان (Ba): ژەمەکان" at bounding box center [526, 208] width 426 height 10
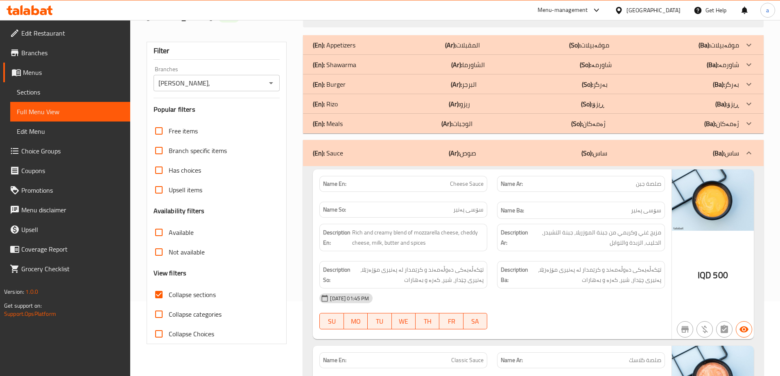
scroll to position [123, 0]
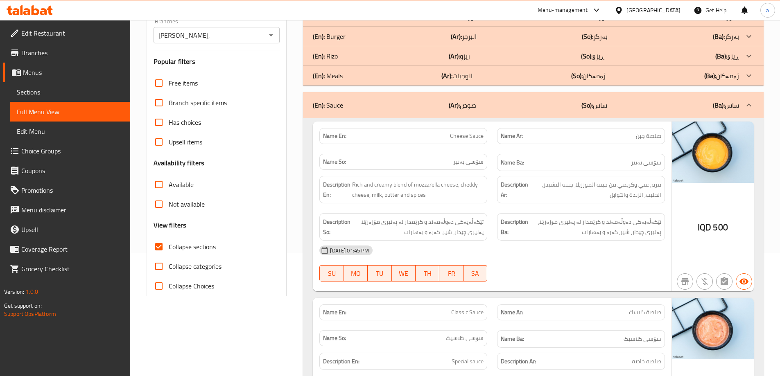
click at [497, 107] on div "(En): Sauce (Ar): صوص (So): ساس (Ba): ساس" at bounding box center [526, 105] width 426 height 10
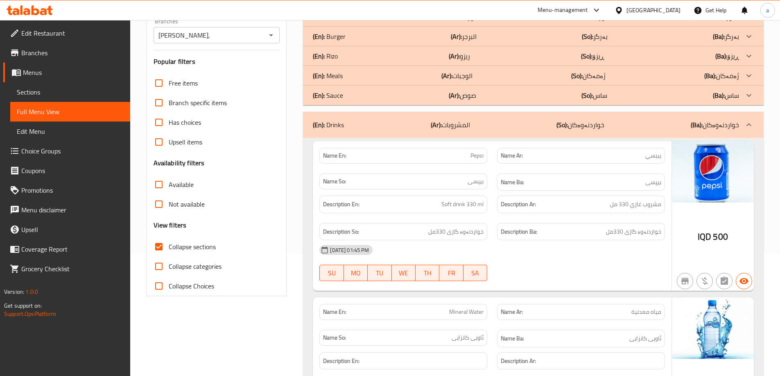
click at [497, 124] on div "(En): Drinks (Ar): المشروبات (So): خواردنەوەکان (Ba): خواردنەوەکان" at bounding box center [526, 125] width 426 height 10
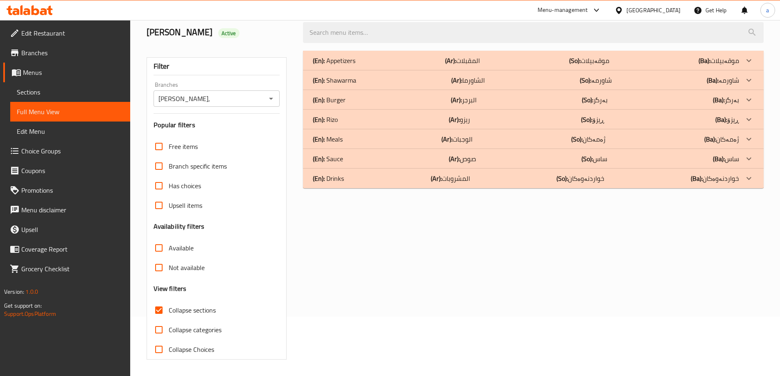
scroll to position [59, 0]
click at [345, 65] on div "(En): Drinks (Ar): المشروبات (So): خواردنەوەکان (Ba): خواردنەوەکان" at bounding box center [526, 61] width 426 height 10
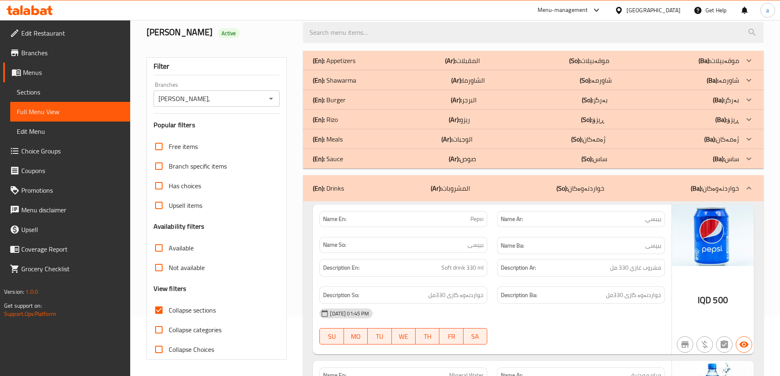
scroll to position [123, 0]
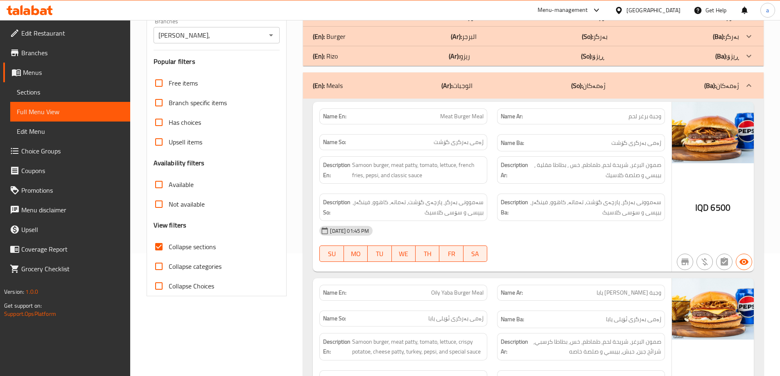
click at [362, 88] on div "(En): Meals (Ar): الوجبات (So): ژەمەکان (Ba): ژەمەکان" at bounding box center [526, 86] width 426 height 10
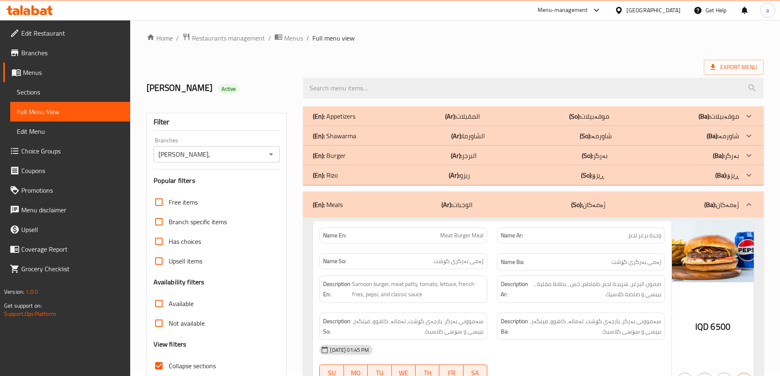
scroll to position [0, 0]
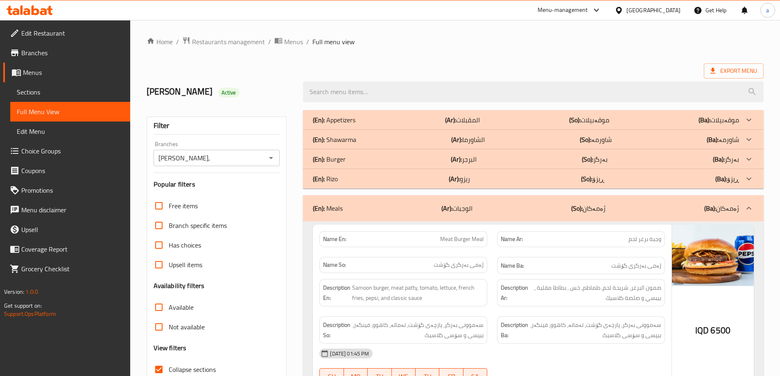
click at [368, 125] on div "(En): Shawarma (Ar): الشاورما (So): شاورمە (Ba): شاورمە" at bounding box center [526, 120] width 426 height 10
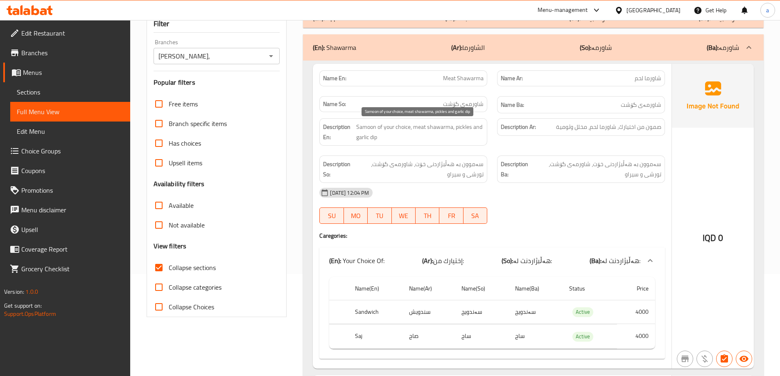
scroll to position [82, 0]
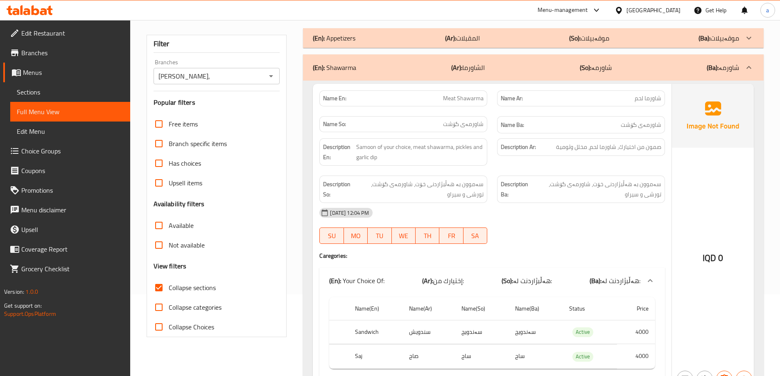
click at [368, 73] on div "(En): Shawarma (Ar): الشاورما (So): شاورمە (Ba): شاورمە" at bounding box center [533, 67] width 460 height 26
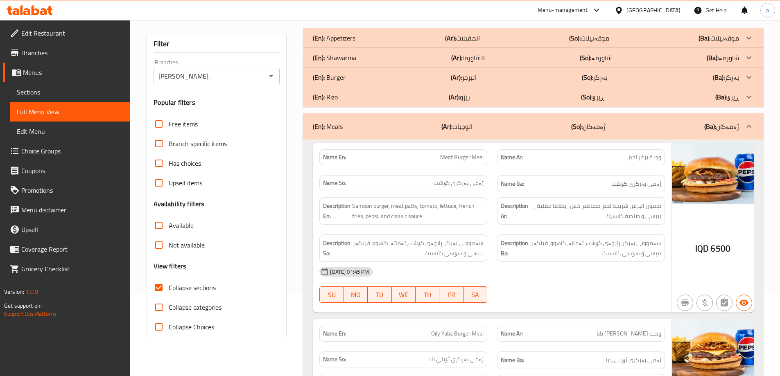
click at [366, 43] on div "(En): Rizo (Ar): ريزو (So): ڕیزۆ (Ba): ڕیزۆ" at bounding box center [526, 38] width 426 height 10
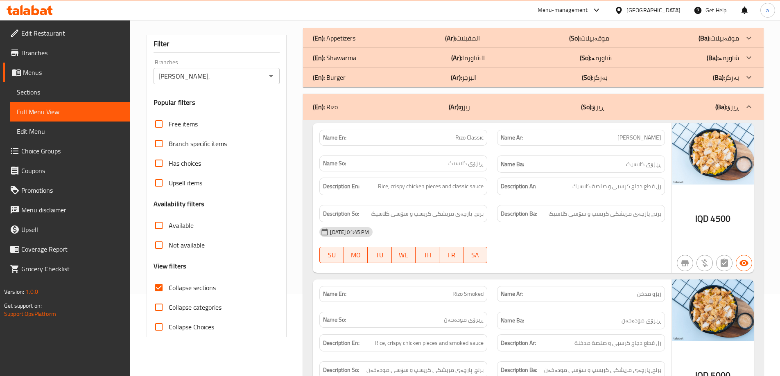
click at [412, 30] on div "(En): Appetizers (Ar): المقبلات (So): موقەبیلات (Ba): موقەبیلات" at bounding box center [533, 38] width 460 height 20
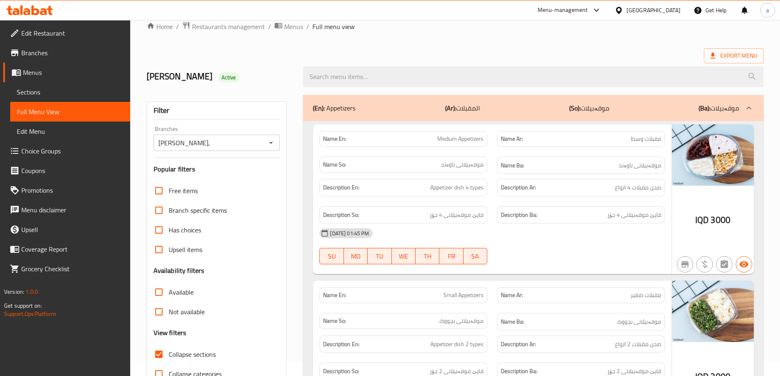
scroll to position [0, 0]
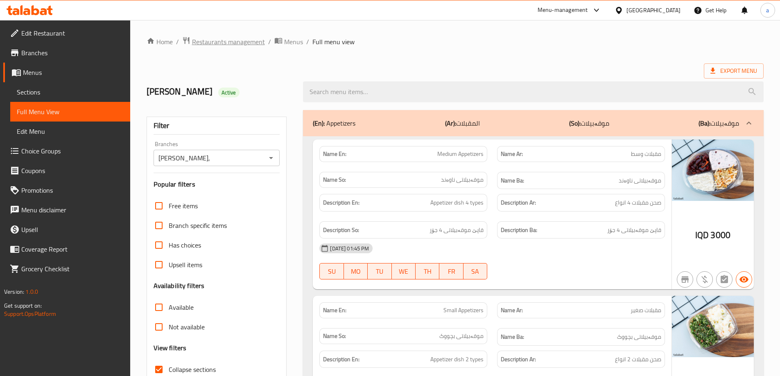
click at [241, 39] on span "Restaurants management" at bounding box center [228, 42] width 73 height 10
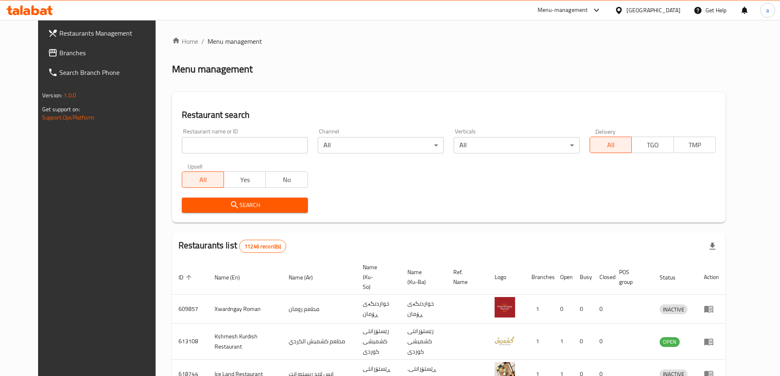
drag, startPoint x: 233, startPoint y: 144, endPoint x: 218, endPoint y: 130, distance: 21.1
click at [233, 144] on input "search" at bounding box center [245, 145] width 126 height 16
click at [59, 53] on span "Branches" at bounding box center [110, 53] width 102 height 10
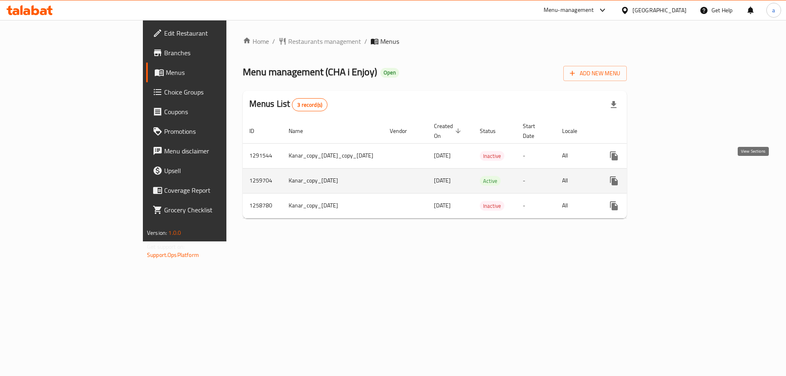
click at [678, 176] on icon "enhanced table" at bounding box center [673, 181] width 10 height 10
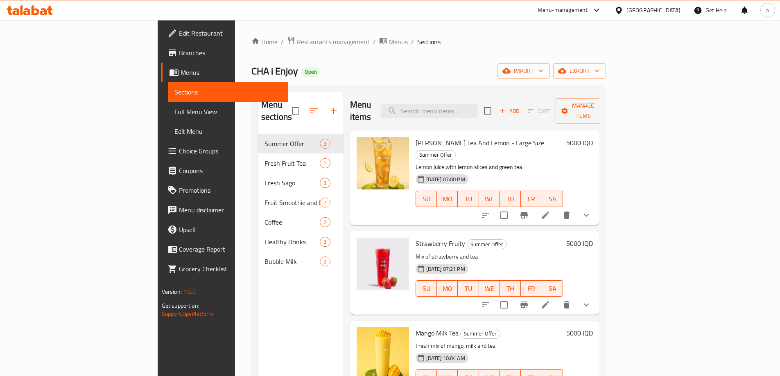
click at [174, 113] on span "Full Menu View" at bounding box center [227, 112] width 107 height 10
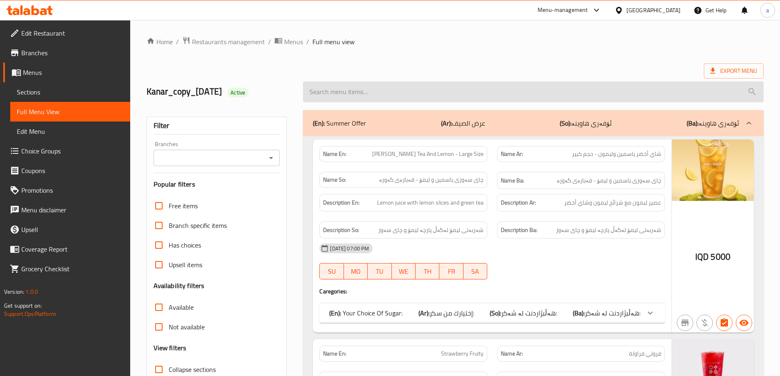
click at [405, 87] on input "search" at bounding box center [533, 91] width 460 height 21
paste input "741438"
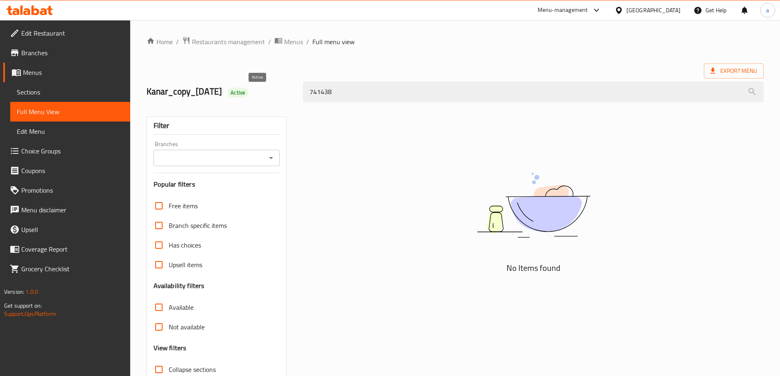
drag, startPoint x: 364, startPoint y: 82, endPoint x: 253, endPoint y: 96, distance: 111.8
click at [253, 96] on div "Kanar_copy_[DATE] Active 741438" at bounding box center [455, 92] width 627 height 36
paste input "Grape Kings Tea"
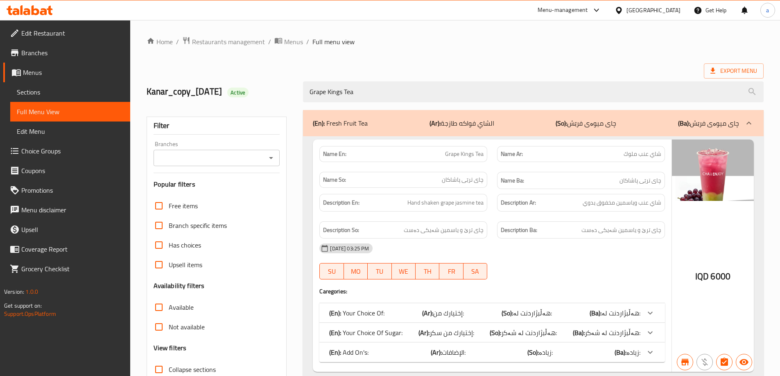
scroll to position [59, 0]
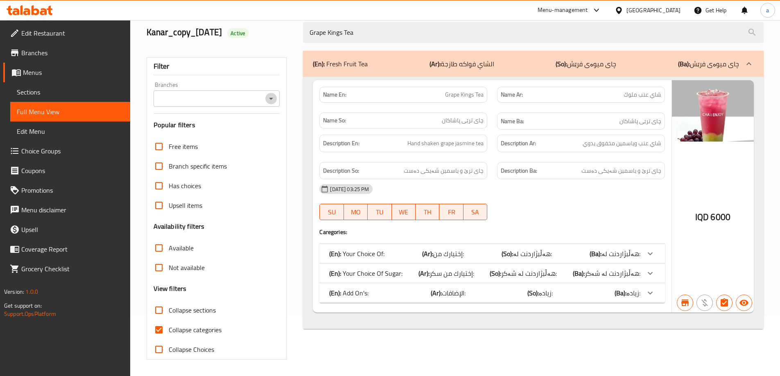
click at [272, 100] on icon "Open" at bounding box center [271, 99] width 10 height 10
type input "Grape Kings Tea"
click at [273, 97] on icon "Open" at bounding box center [271, 99] width 10 height 10
click at [273, 95] on icon "Open" at bounding box center [271, 99] width 10 height 10
click at [272, 99] on icon "Open" at bounding box center [271, 99] width 10 height 10
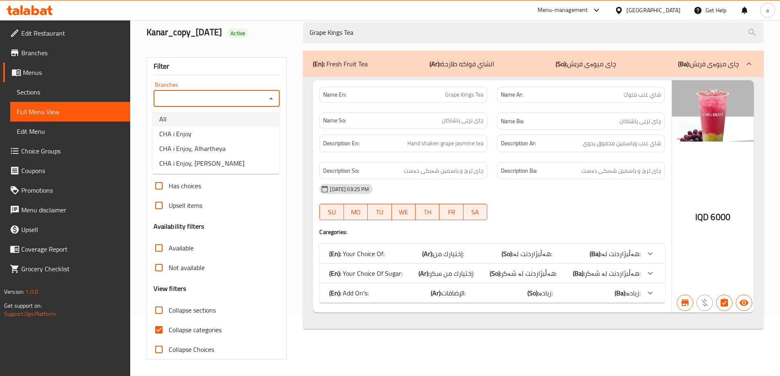
click at [200, 117] on li "All" at bounding box center [216, 119] width 126 height 15
type input "All"
click at [271, 99] on icon "Open" at bounding box center [271, 99] width 10 height 10
click at [199, 123] on li "All" at bounding box center [216, 119] width 126 height 15
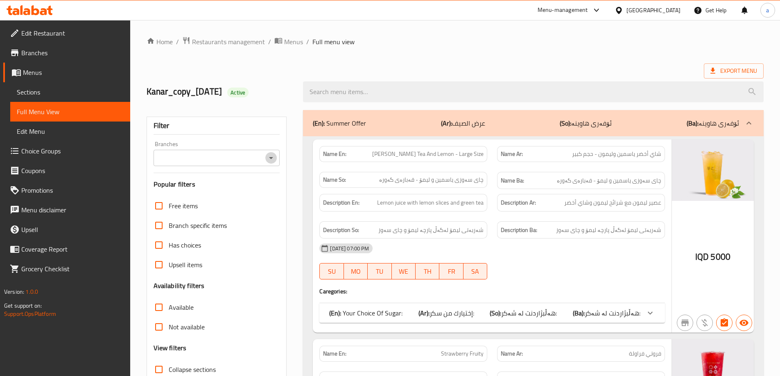
click at [270, 156] on icon "Open" at bounding box center [271, 158] width 10 height 10
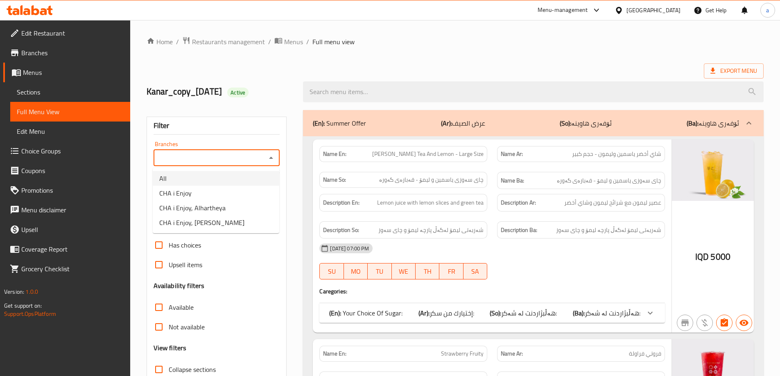
click at [239, 181] on li "All" at bounding box center [216, 178] width 126 height 15
type input "All"
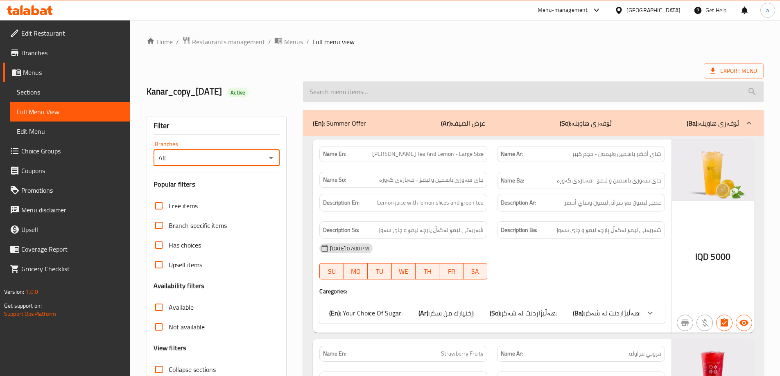
click at [395, 96] on input "search" at bounding box center [533, 91] width 460 height 21
paste input "Grape Kings Tea"
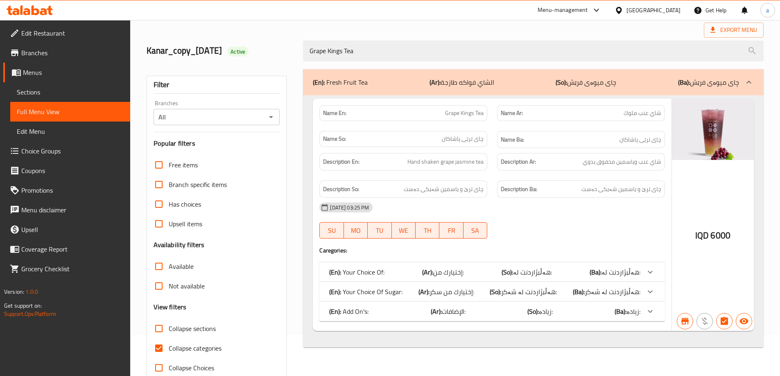
scroll to position [38, 0]
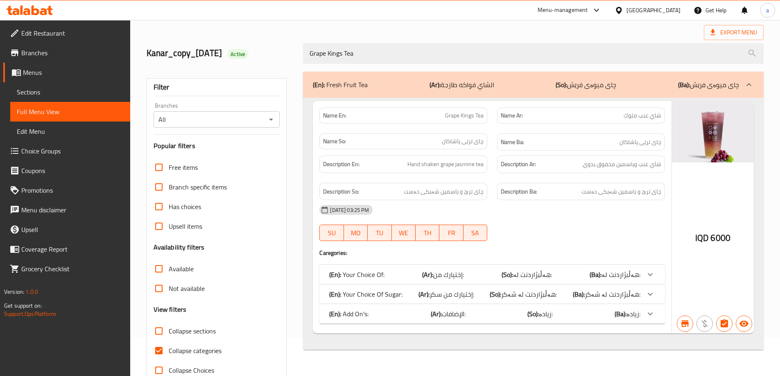
type input "Grape Kings Tea"
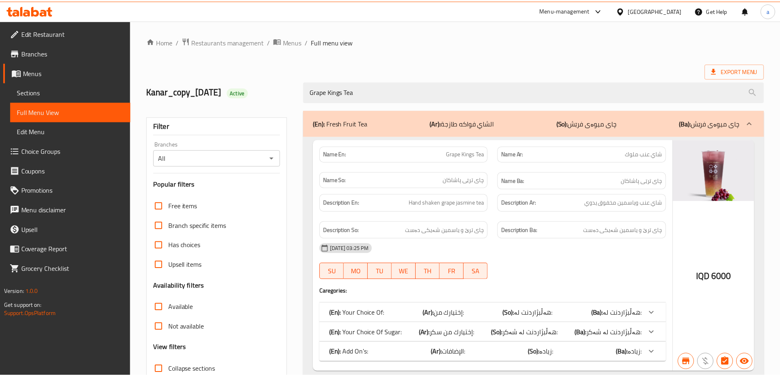
scroll to position [59, 0]
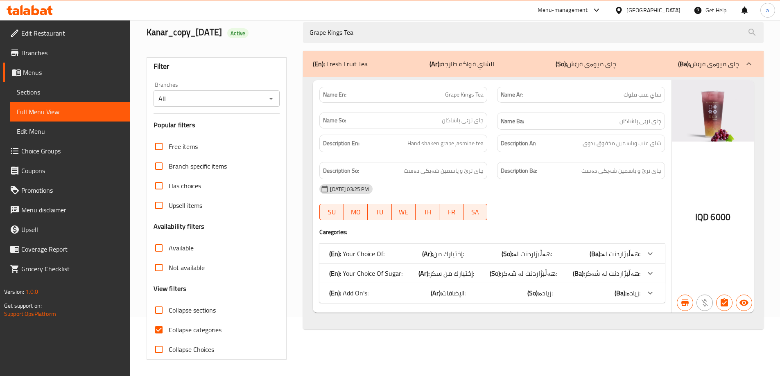
click at [52, 29] on span "Edit Restaurant" at bounding box center [72, 33] width 102 height 10
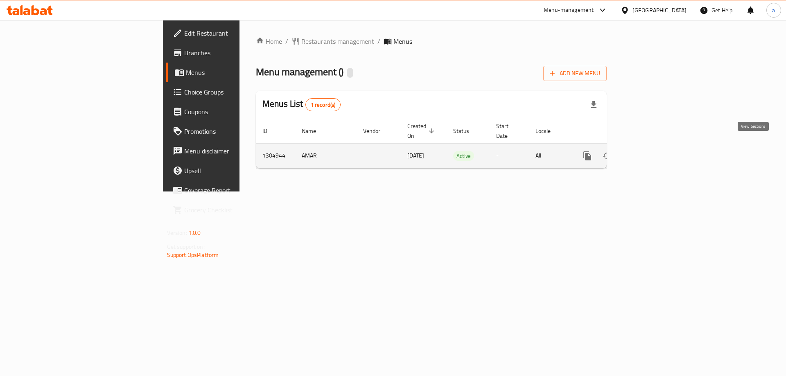
click at [656, 146] on link "enhanced table" at bounding box center [646, 156] width 20 height 20
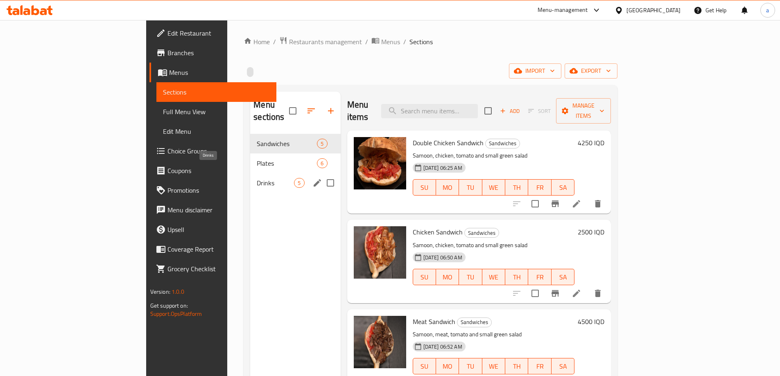
click at [257, 178] on span "Drinks" at bounding box center [275, 183] width 37 height 10
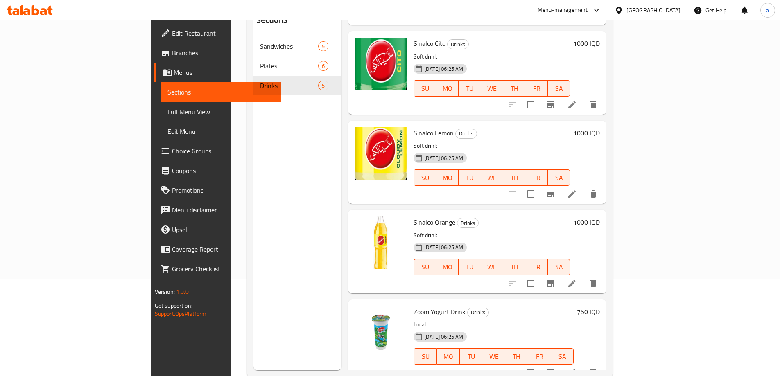
scroll to position [115, 0]
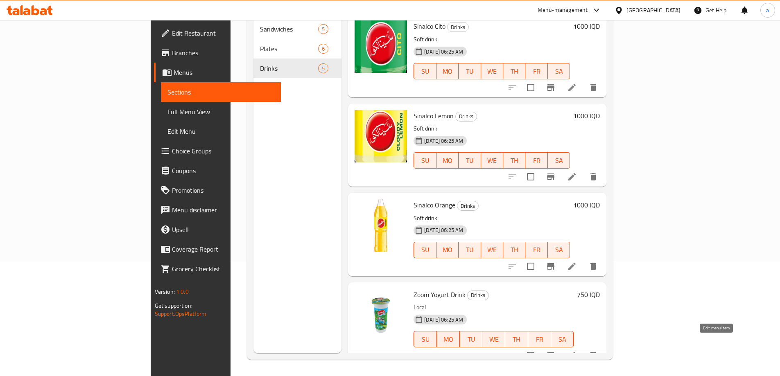
click at [576, 352] on icon at bounding box center [571, 355] width 7 height 7
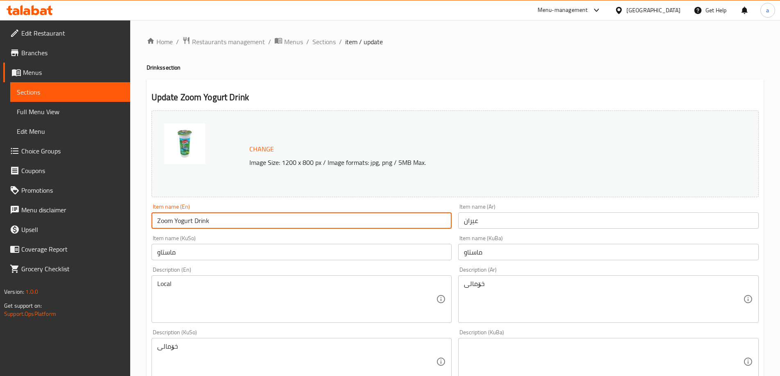
drag, startPoint x: 212, startPoint y: 224, endPoint x: 133, endPoint y: 217, distance: 79.7
click at [133, 217] on div "Home / Restaurants management / Menus / Sections / item / update Drinks section…" at bounding box center [455, 352] width 650 height 664
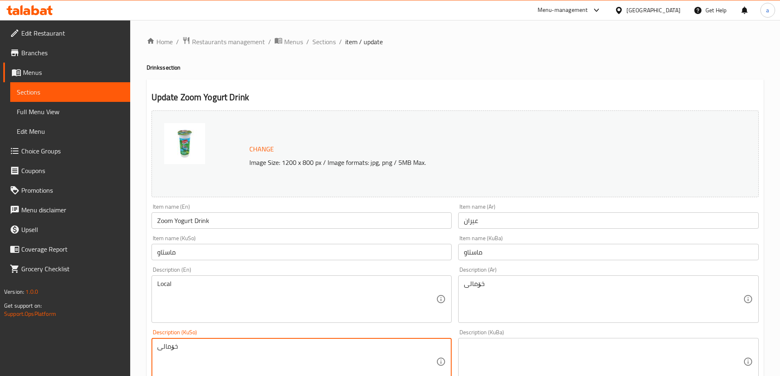
drag, startPoint x: 190, startPoint y: 357, endPoint x: 140, endPoint y: 342, distance: 52.2
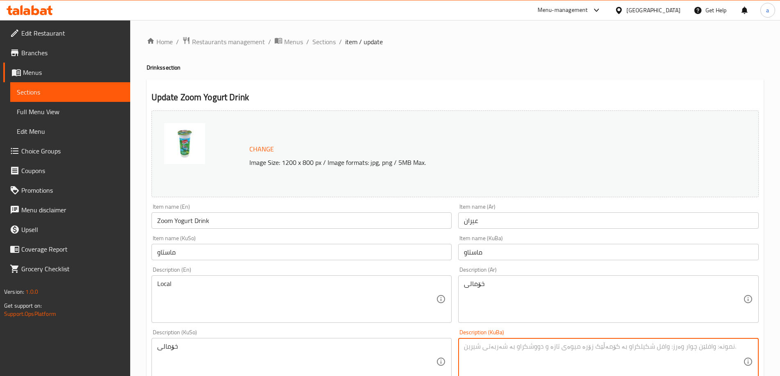
click at [514, 352] on textarea at bounding box center [603, 362] width 279 height 39
paste textarea "خۆمالی"
type textarea "خۆمالی"
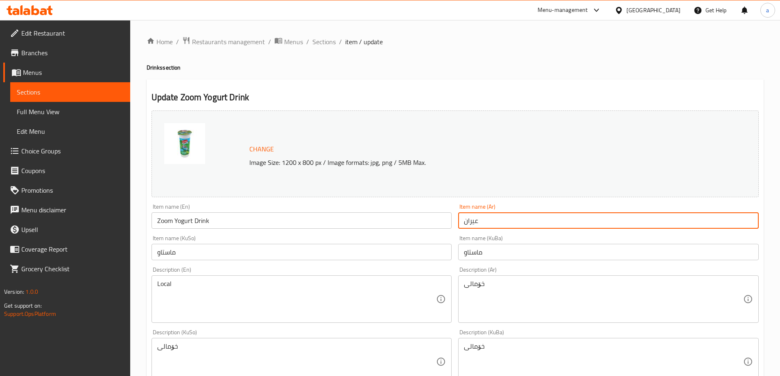
drag, startPoint x: 519, startPoint y: 219, endPoint x: 439, endPoint y: 221, distance: 80.7
click at [439, 221] on div "Change Image Size: 1200 x 800 px / Image formats: jpg, png / 5MB Max. Item name…" at bounding box center [455, 336] width 614 height 459
paste input "مشروب زبادي زوم"
click at [184, 218] on input "Zoom Yogurt Drink" at bounding box center [301, 220] width 300 height 16
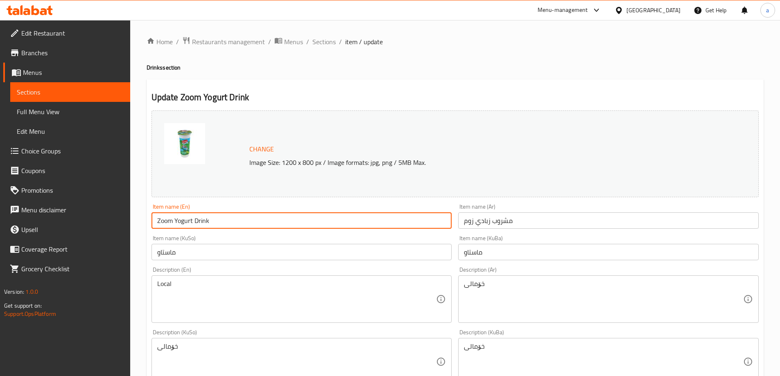
click at [184, 218] on input "Zoom Yogurt Drink" at bounding box center [301, 220] width 300 height 16
click at [484, 223] on input "مشروب زبادي زوم" at bounding box center [608, 220] width 300 height 16
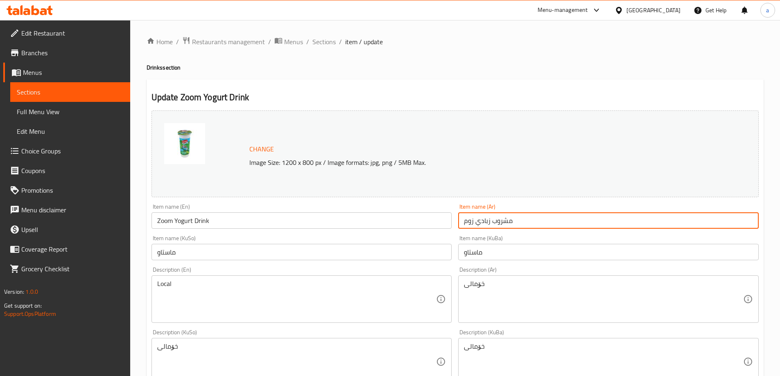
click at [484, 223] on input "مشروب زبادي زوم" at bounding box center [608, 220] width 300 height 16
paste input "text"
type input "مشروب زبادي زوم"
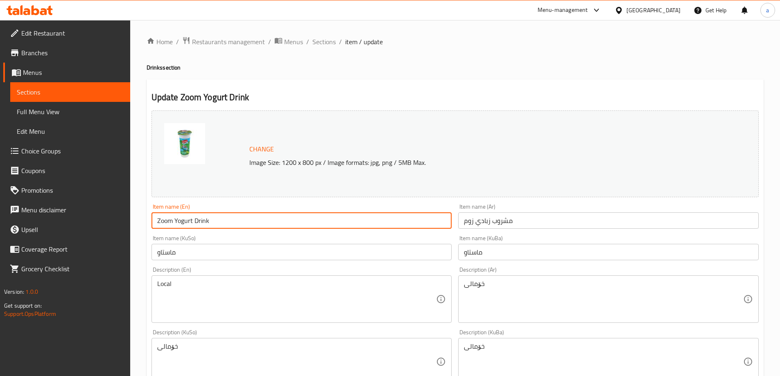
drag, startPoint x: 203, startPoint y: 217, endPoint x: 140, endPoint y: 209, distance: 64.4
click at [140, 209] on div "Home / Restaurants management / Menus / Sections / item / update Drinks section…" at bounding box center [455, 352] width 650 height 664
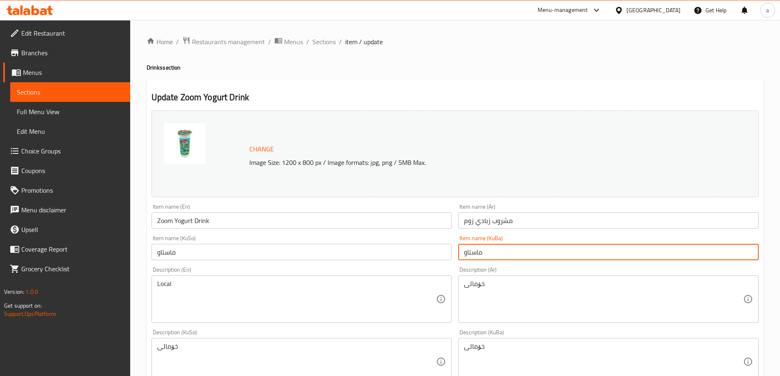
drag, startPoint x: 520, startPoint y: 255, endPoint x: 256, endPoint y: 268, distance: 263.9
click at [256, 268] on div "Change Image Size: 1200 x 800 px / Image formats: jpg, png / 5MB Max. Item name…" at bounding box center [455, 336] width 614 height 459
paste input "خواردنەوەی [PERSON_NAME]"
type input "خواردنەوەی [PERSON_NAME]"
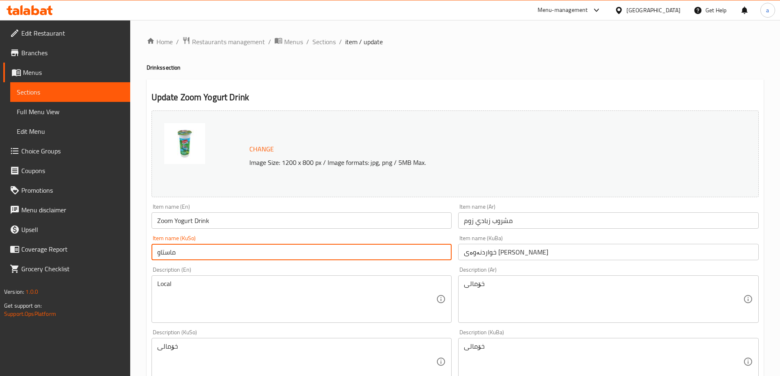
drag, startPoint x: 261, startPoint y: 248, endPoint x: 54, endPoint y: 255, distance: 207.6
click at [54, 255] on div "Edit Restaurant Branches Menus Sections Full Menu View Edit Menu Choice Groups …" at bounding box center [390, 352] width 780 height 664
paste input "خواردنەوەی [PERSON_NAME]"
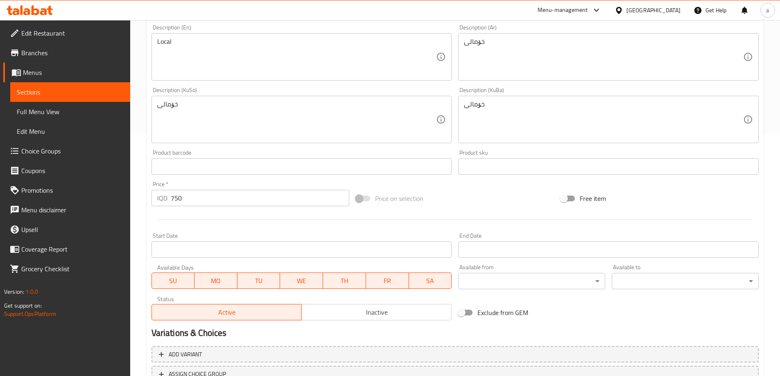
scroll to position [308, 0]
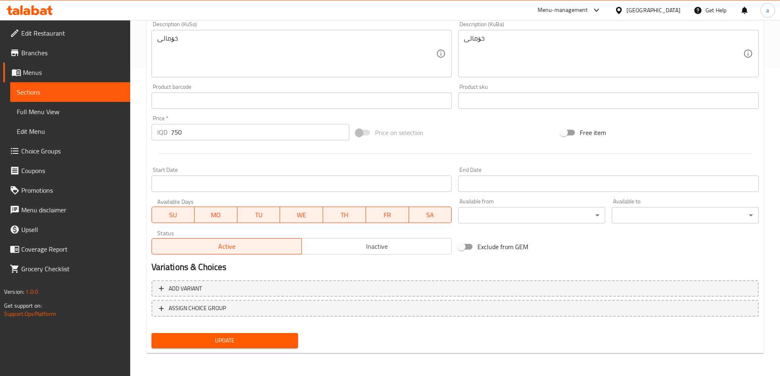
type input "خواردنەوەی [PERSON_NAME]"
click at [251, 342] on span "Update" at bounding box center [225, 341] width 134 height 10
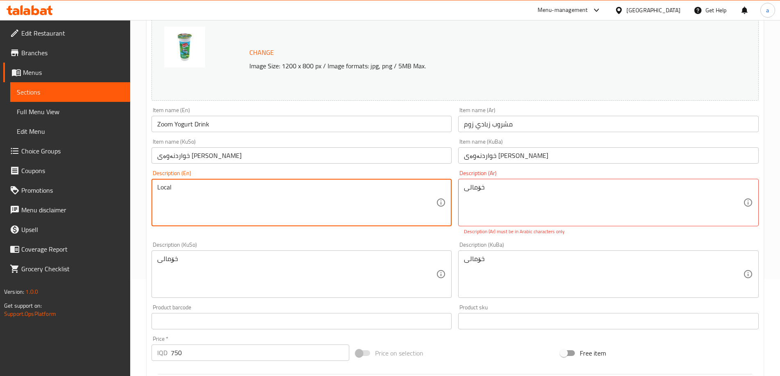
drag, startPoint x: 250, startPoint y: 188, endPoint x: 126, endPoint y: 209, distance: 125.3
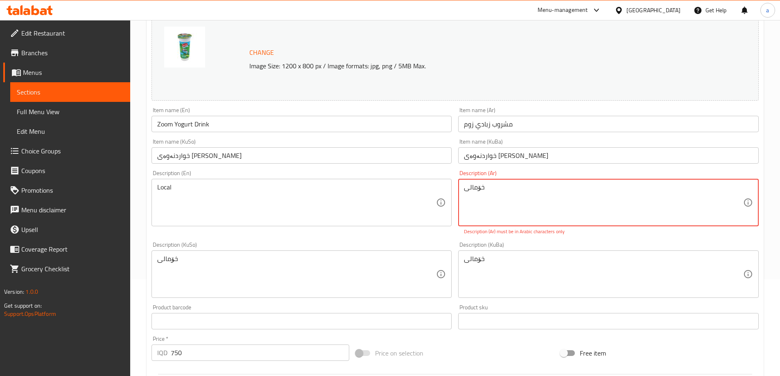
drag, startPoint x: 507, startPoint y: 194, endPoint x: 427, endPoint y: 190, distance: 79.9
paste textarea "محلي"
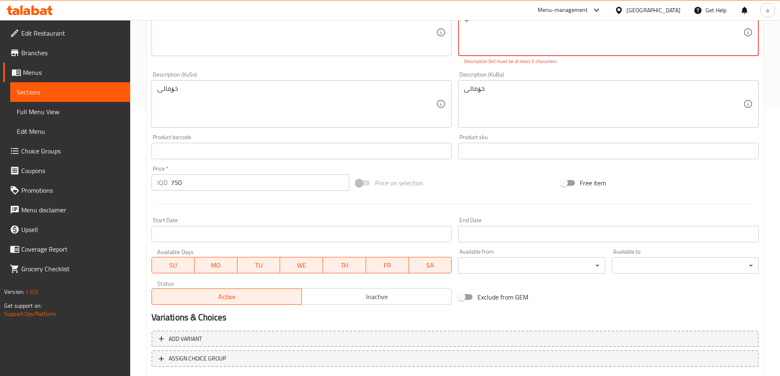
scroll to position [317, 0]
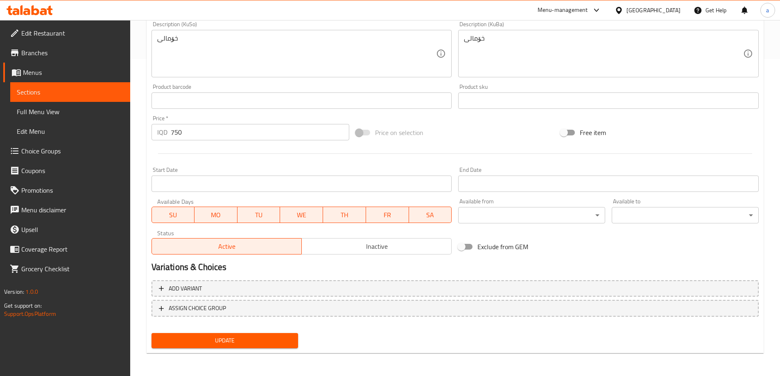
click at [256, 339] on span "Update" at bounding box center [225, 341] width 134 height 10
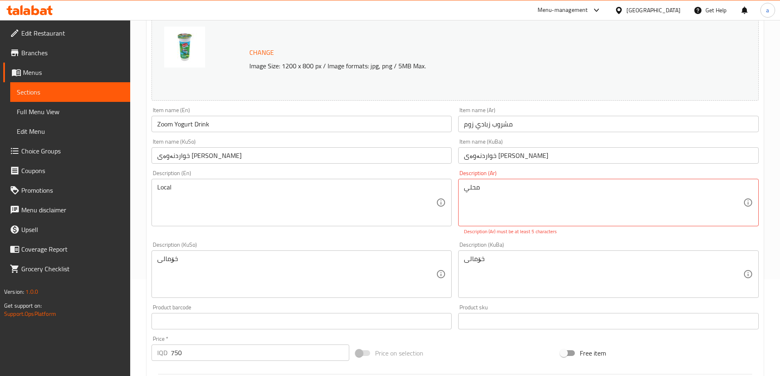
drag, startPoint x: 463, startPoint y: 190, endPoint x: 469, endPoint y: 189, distance: 6.2
click at [469, 189] on div "محلي Description (Ar)" at bounding box center [608, 202] width 300 height 47
drag, startPoint x: 469, startPoint y: 189, endPoint x: 464, endPoint y: 189, distance: 4.9
click at [464, 189] on textarea "محلي" at bounding box center [603, 202] width 279 height 39
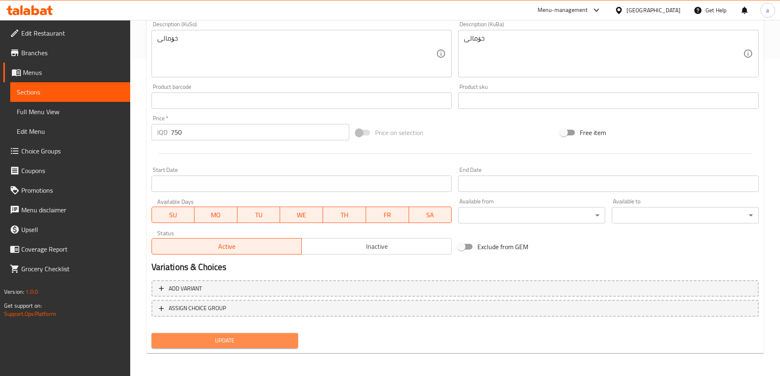
click at [288, 341] on span "Update" at bounding box center [225, 341] width 134 height 10
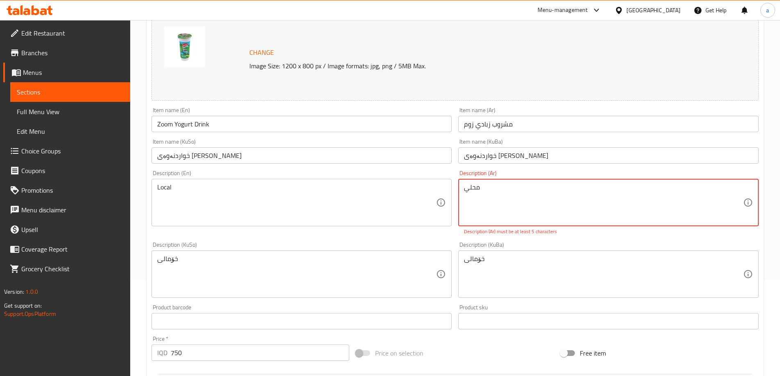
drag, startPoint x: 477, startPoint y: 188, endPoint x: 485, endPoint y: 190, distance: 7.5
click at [485, 190] on textarea "محلي" at bounding box center [603, 202] width 279 height 39
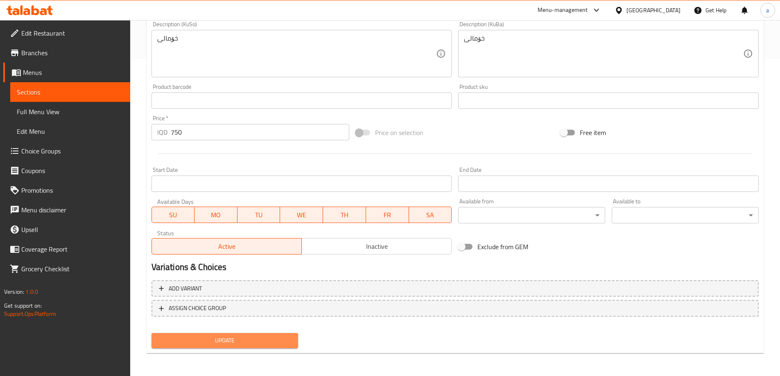
click at [196, 341] on span "Update" at bounding box center [225, 341] width 134 height 10
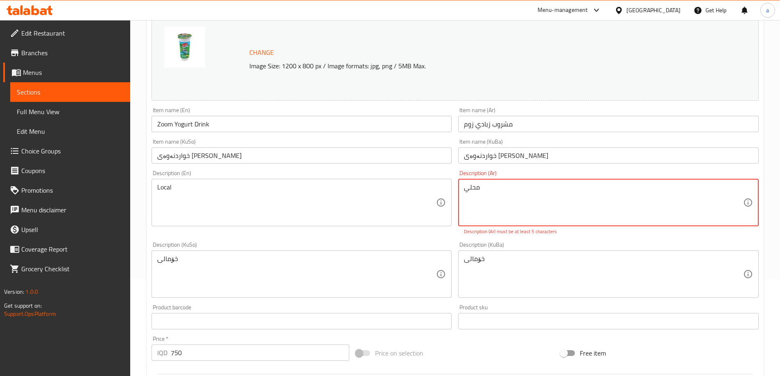
drag, startPoint x: 490, startPoint y: 208, endPoint x: 423, endPoint y: 200, distance: 67.6
click at [423, 200] on div "Change Image Size: 1200 x 800 px / Image formats: jpg, png / 5MB Max. Item name…" at bounding box center [455, 245] width 614 height 468
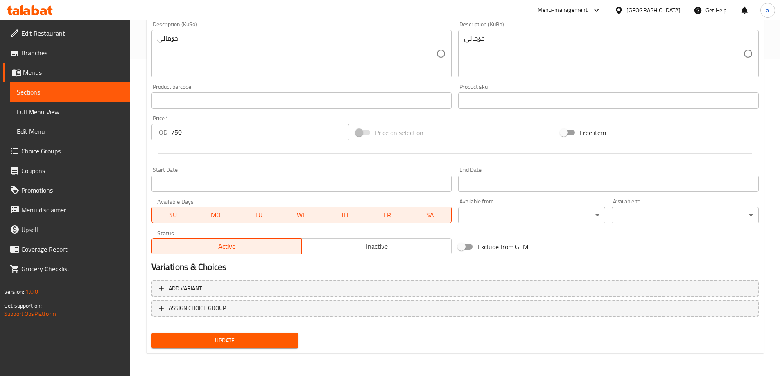
drag, startPoint x: 253, startPoint y: 344, endPoint x: 259, endPoint y: 342, distance: 6.4
click at [253, 344] on span "Update" at bounding box center [225, 341] width 134 height 10
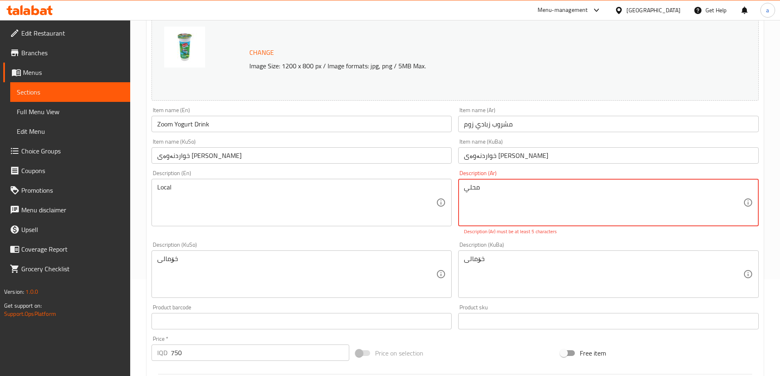
drag, startPoint x: 523, startPoint y: 202, endPoint x: 427, endPoint y: 197, distance: 95.5
click at [427, 197] on div "Change Image Size: 1200 x 800 px / Image formats: jpg, png / 5MB Max. Item name…" at bounding box center [455, 245] width 614 height 468
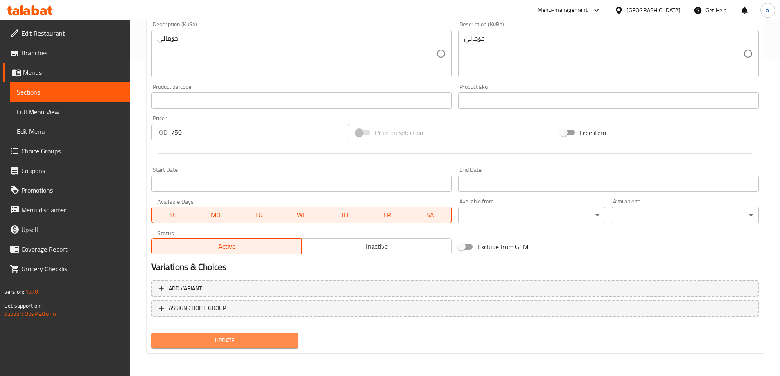
click at [242, 339] on span "Update" at bounding box center [225, 341] width 134 height 10
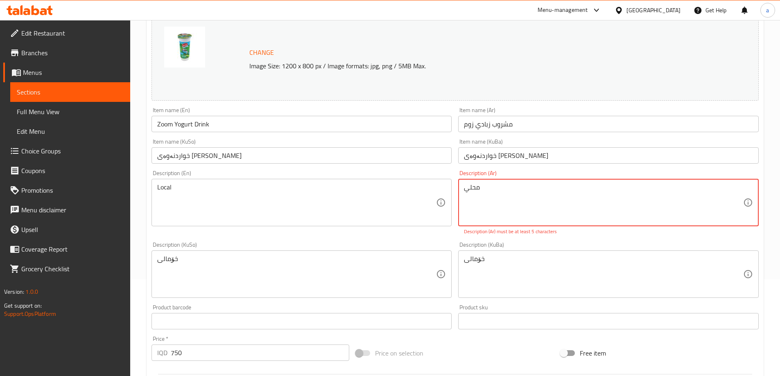
drag, startPoint x: 469, startPoint y: 194, endPoint x: 465, endPoint y: 194, distance: 4.1
click at [465, 194] on textarea "محلي" at bounding box center [603, 202] width 279 height 39
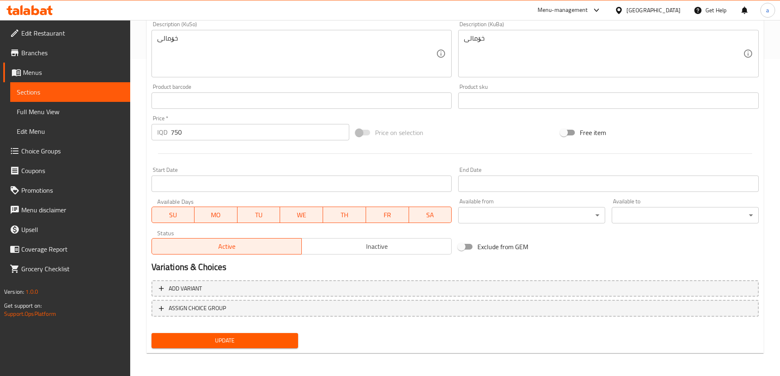
click at [219, 342] on span "Update" at bounding box center [225, 341] width 134 height 10
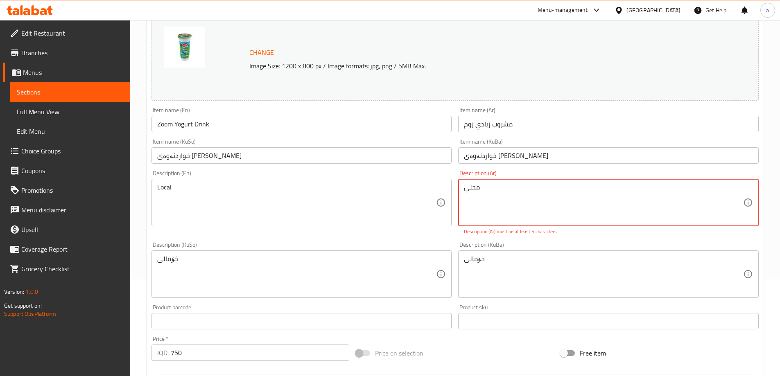
drag, startPoint x: 477, startPoint y: 192, endPoint x: 481, endPoint y: 193, distance: 4.1
click at [481, 193] on textarea "محلي" at bounding box center [603, 202] width 279 height 39
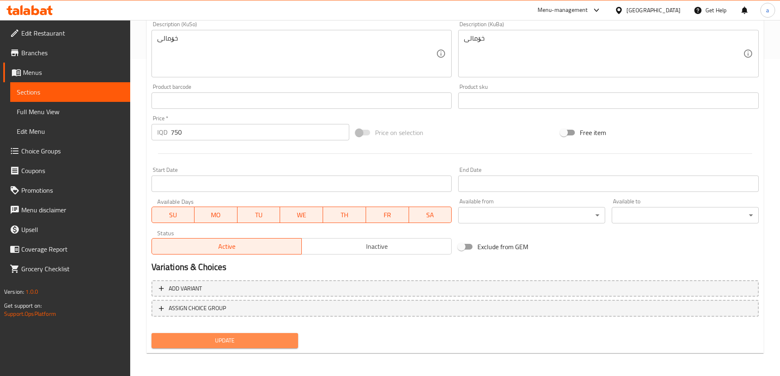
click at [237, 346] on span "Update" at bounding box center [225, 341] width 134 height 10
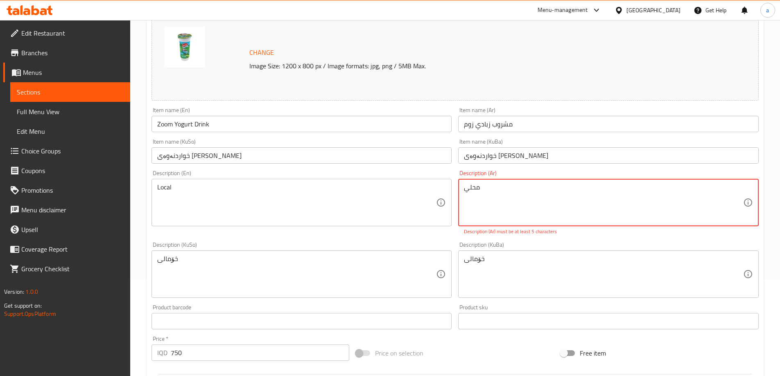
click at [474, 187] on textarea "محلي" at bounding box center [603, 202] width 279 height 39
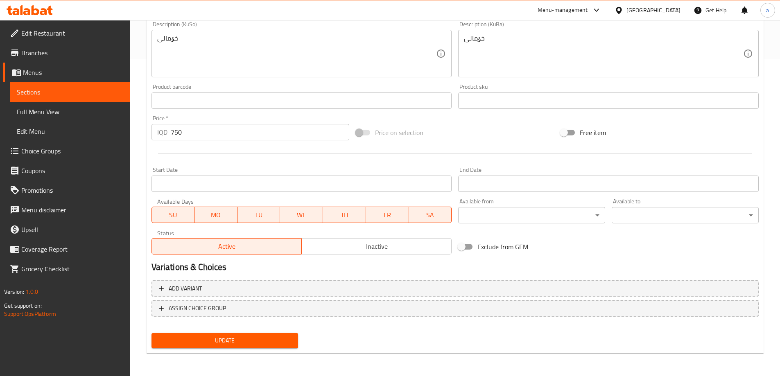
click at [280, 334] on button "Update" at bounding box center [224, 340] width 147 height 15
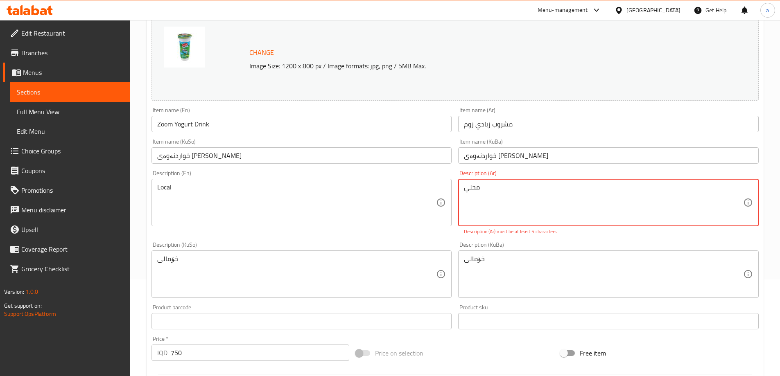
click at [469, 190] on textarea "محلي" at bounding box center [603, 202] width 279 height 39
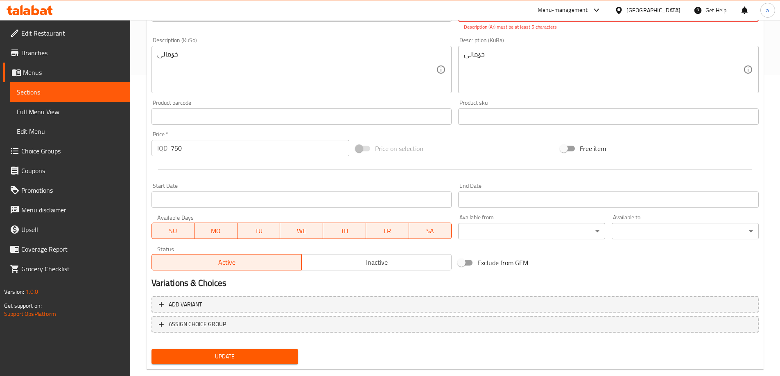
click at [262, 354] on span "Update" at bounding box center [225, 357] width 134 height 10
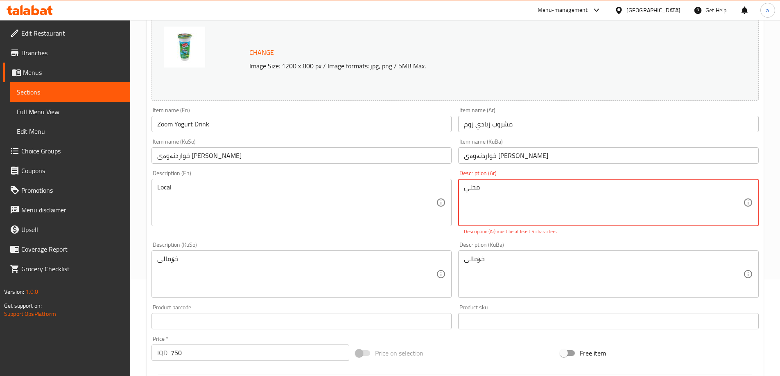
drag, startPoint x: 496, startPoint y: 190, endPoint x: 454, endPoint y: 190, distance: 42.2
click at [454, 190] on div "Change Image Size: 1200 x 800 px / Image formats: jpg, png / 5MB Max. Item name…" at bounding box center [455, 245] width 614 height 468
click at [476, 194] on textarea "محلي" at bounding box center [603, 202] width 279 height 39
drag, startPoint x: 487, startPoint y: 193, endPoint x: 499, endPoint y: 200, distance: 14.1
click at [499, 198] on textarea "محلي" at bounding box center [603, 202] width 279 height 39
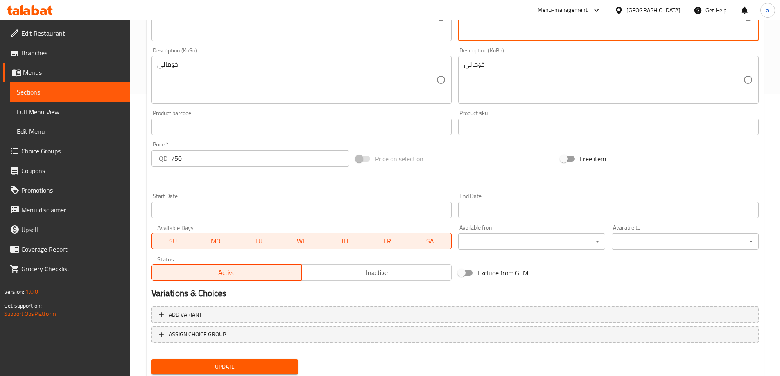
scroll to position [301, 0]
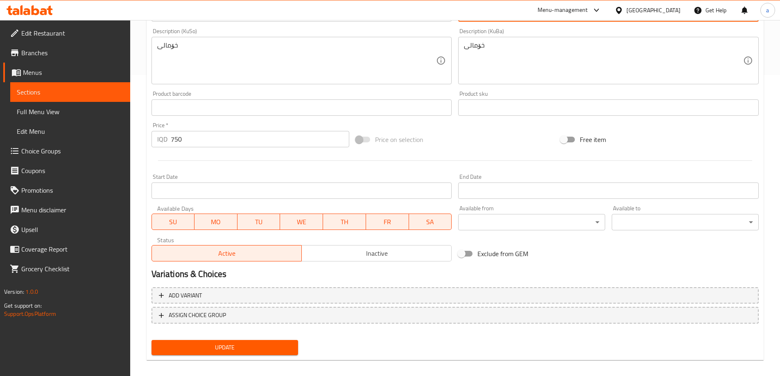
type textarea "محلي"
click at [266, 348] on span "Update" at bounding box center [225, 348] width 134 height 10
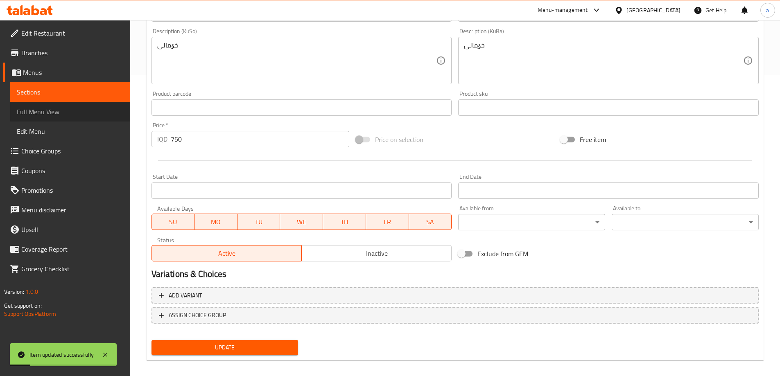
click at [58, 107] on span "Full Menu View" at bounding box center [70, 112] width 107 height 10
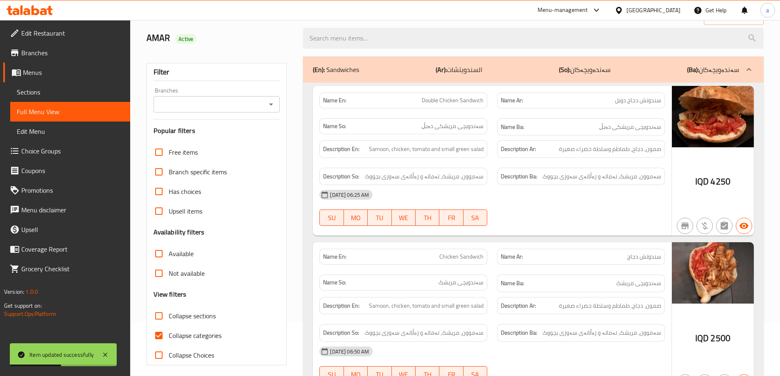
click at [157, 337] on input "Collapse categories" at bounding box center [159, 336] width 20 height 20
checkbox input "false"
click at [160, 318] on input "Collapse sections" at bounding box center [159, 316] width 20 height 20
checkbox input "true"
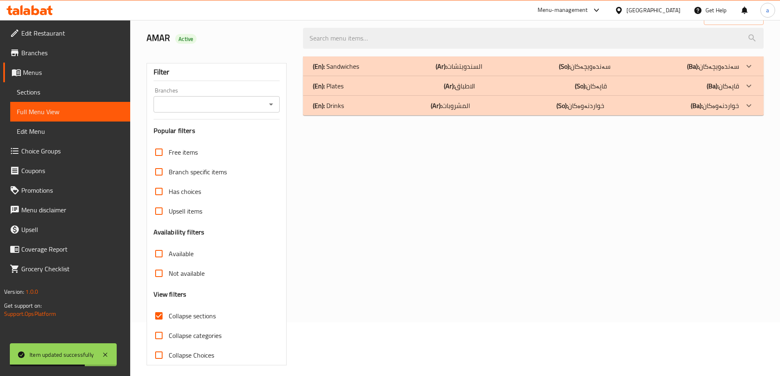
click at [446, 71] on p "(Ar): المشروبات" at bounding box center [459, 66] width 47 height 10
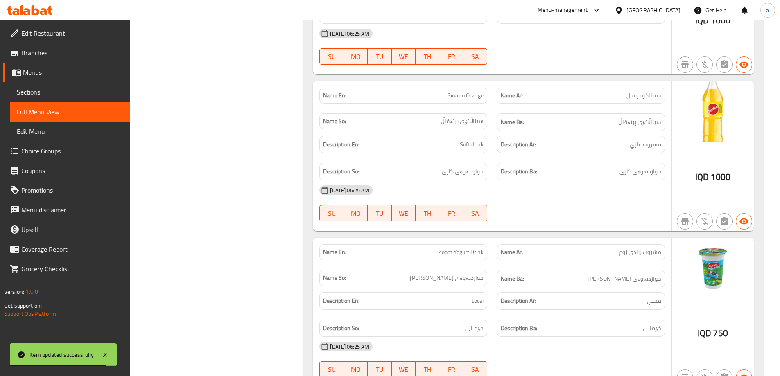
scroll to position [618, 0]
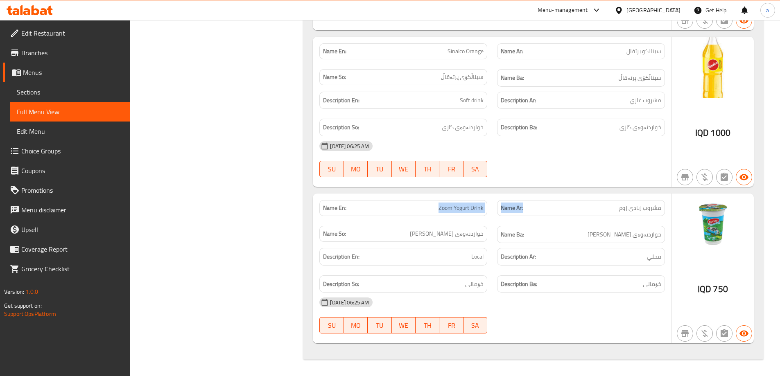
drag, startPoint x: 431, startPoint y: 208, endPoint x: 559, endPoint y: 209, distance: 127.3
click at [559, 209] on div "Name En: Zoom Yogurt Drink Name Ar: [PERSON_NAME] Name So: [PERSON_NAME] Name B…" at bounding box center [491, 221] width 355 height 53
click at [472, 207] on span "Zoom Yogurt Drink" at bounding box center [460, 208] width 45 height 9
click at [473, 207] on span "Zoom Yogurt Drink" at bounding box center [460, 208] width 45 height 9
click at [420, 203] on div "Name En: Zoom Yogurt Drink" at bounding box center [403, 208] width 168 height 16
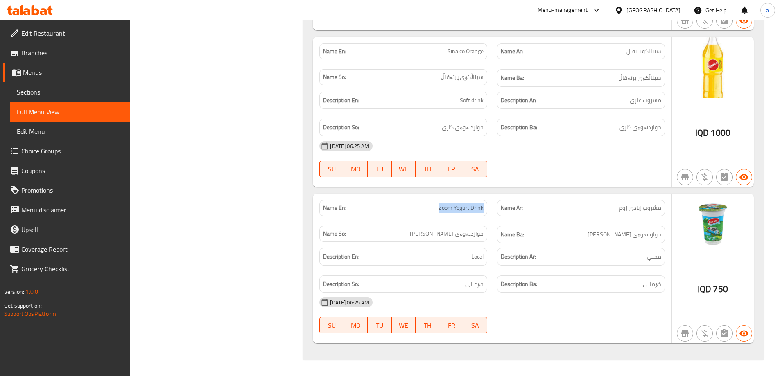
drag, startPoint x: 427, startPoint y: 210, endPoint x: 485, endPoint y: 218, distance: 58.2
click at [485, 218] on div "Name En: Zoom Yogurt Drink" at bounding box center [403, 208] width 178 height 26
copy span "Zoom Yogurt Drink"
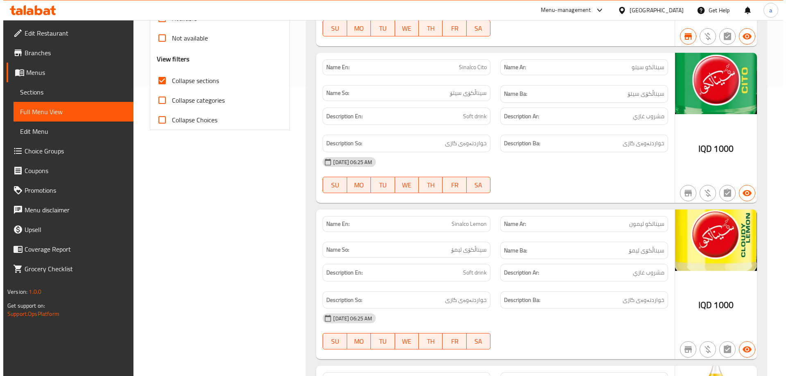
scroll to position [0, 0]
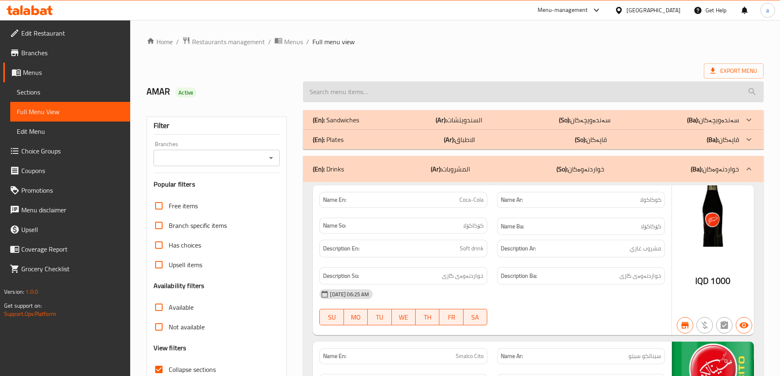
click at [555, 90] on input "search" at bounding box center [533, 91] width 460 height 21
paste input "Zoom Yogurt Drink"
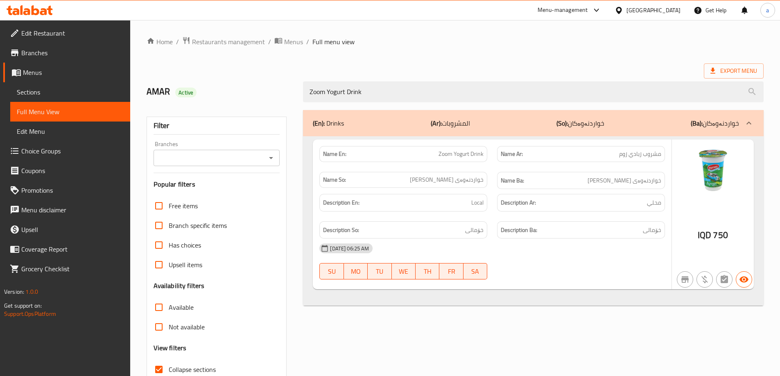
type input "Zoom Yogurt Drink"
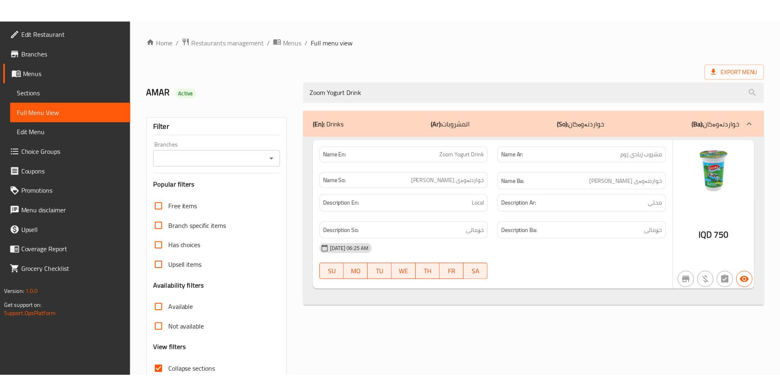
scroll to position [59, 0]
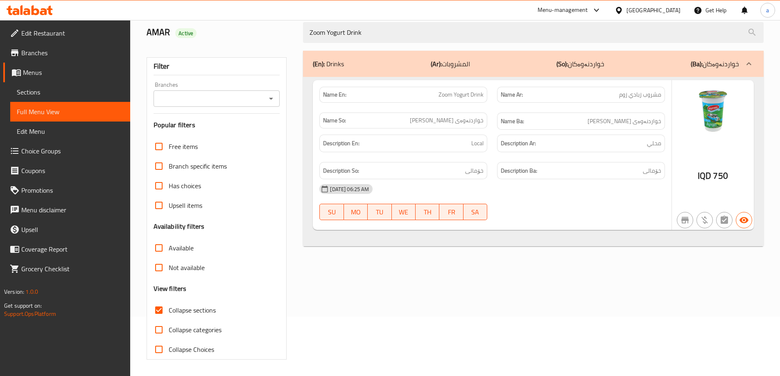
drag, startPoint x: 276, startPoint y: 99, endPoint x: 274, endPoint y: 104, distance: 4.6
click at [276, 99] on button "Open" at bounding box center [270, 98] width 11 height 11
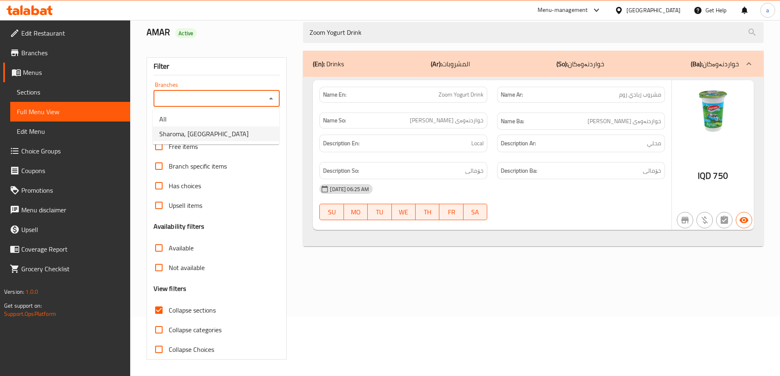
click at [259, 132] on li "Sharoma, [GEOGRAPHIC_DATA]" at bounding box center [216, 133] width 126 height 15
type input "Sharoma, [GEOGRAPHIC_DATA]"
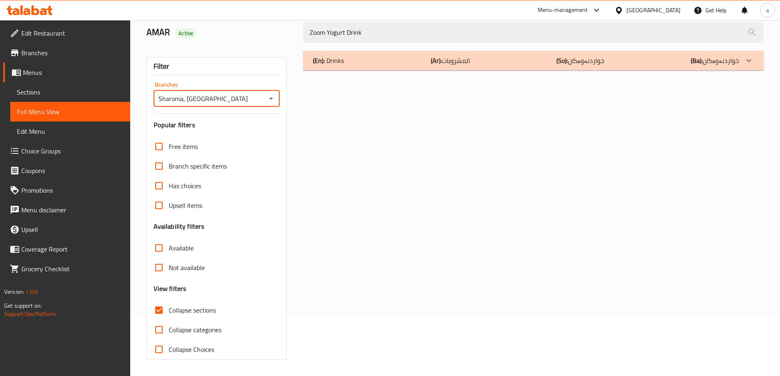
click at [385, 50] on div "(En): Drinks (Ar): المشروبات (So): خواردنەوەکان (Ba): خواردنەوەکان Name En: Zoo…" at bounding box center [533, 205] width 470 height 319
click at [511, 66] on div "(En): Drinks (Ar): المشروبات (So): خواردنەوەکان (Ba): خواردنەوەکان" at bounding box center [533, 61] width 460 height 20
